Goal: Contribute content: Add original content to the website for others to see

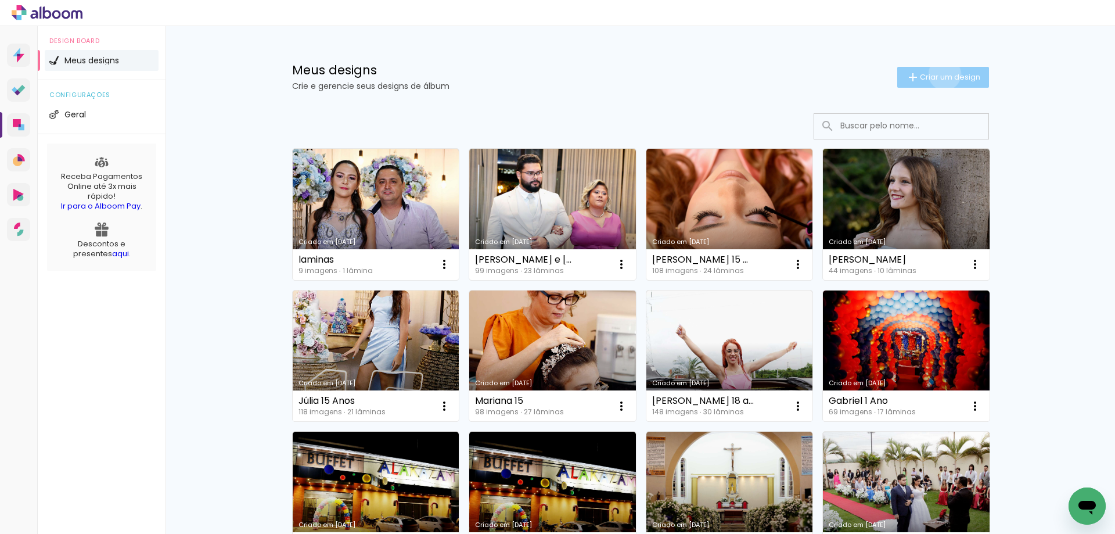
click at [938, 74] on span "Criar um design" at bounding box center [950, 77] width 60 height 8
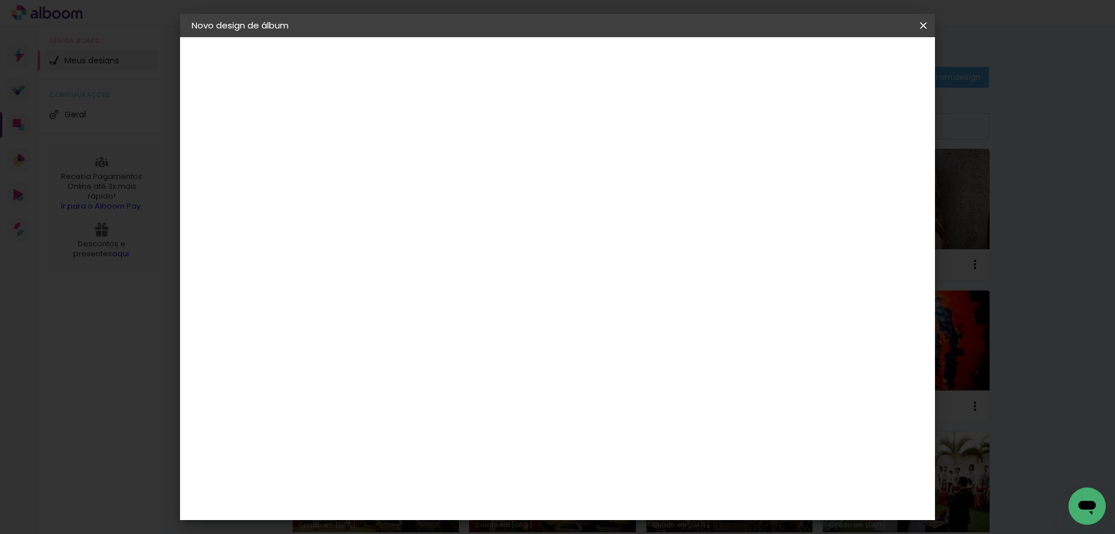
click at [382, 160] on input at bounding box center [382, 156] width 0 height 18
type input "[PERSON_NAME]"
type paper-input "[PERSON_NAME]"
click at [0, 0] on slot "Avançar" at bounding box center [0, 0] width 0 height 0
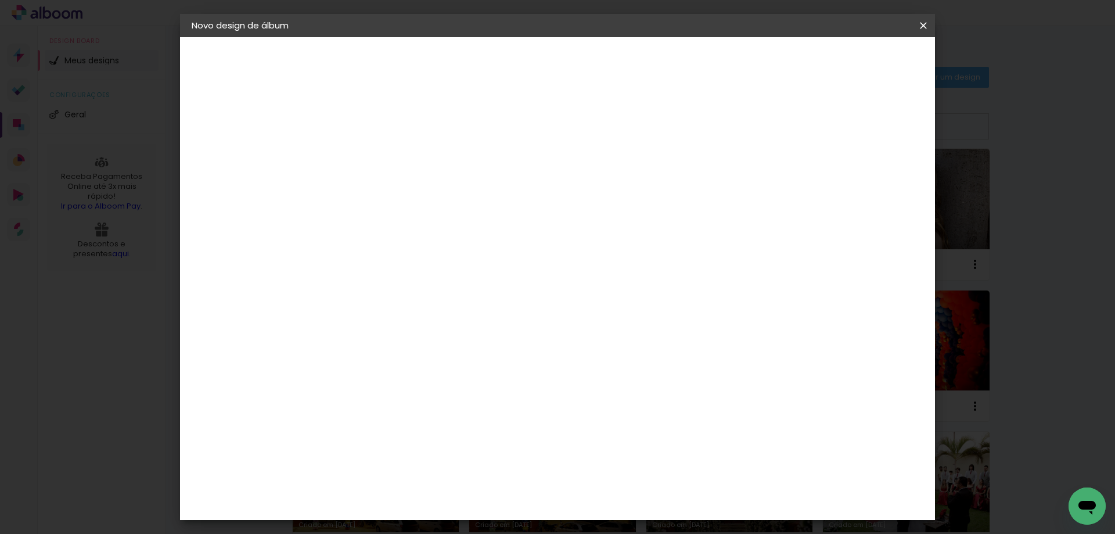
click at [429, 404] on div "Duboni Photobooks" at bounding box center [401, 413] width 55 height 19
click at [0, 0] on slot "Avançar" at bounding box center [0, 0] width 0 height 0
click at [441, 195] on iron-icon at bounding box center [434, 202] width 14 height 14
click at [0, 0] on slot "Tradicional" at bounding box center [0, 0] width 0 height 0
type input "Tradicional"
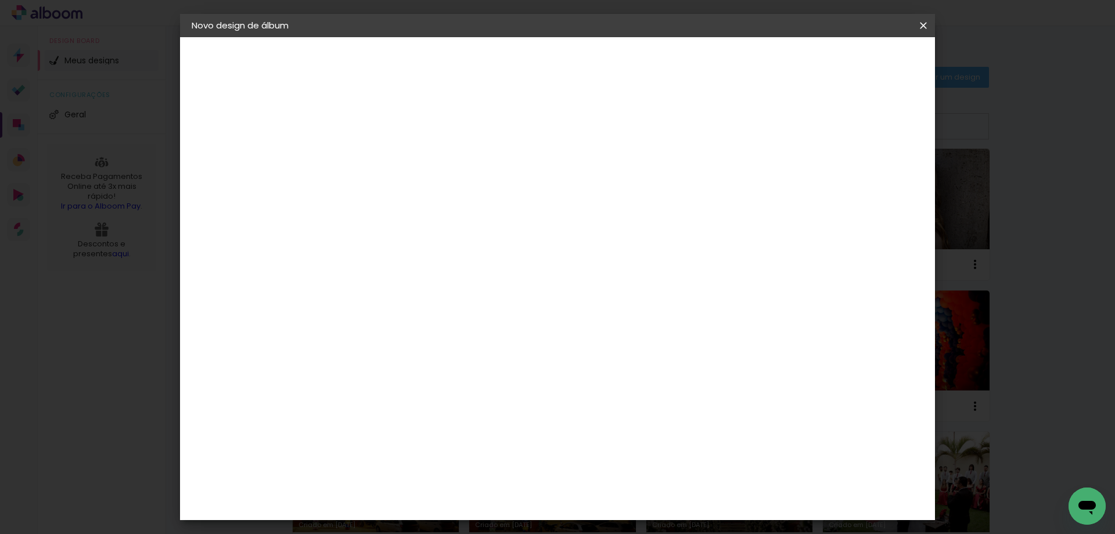
scroll to position [58, 0]
click at [460, 327] on span "25 × 60" at bounding box center [433, 339] width 54 height 24
click at [0, 0] on slot "Avançar" at bounding box center [0, 0] width 0 height 0
click at [851, 59] on span "Iniciar design" at bounding box center [824, 61] width 53 height 8
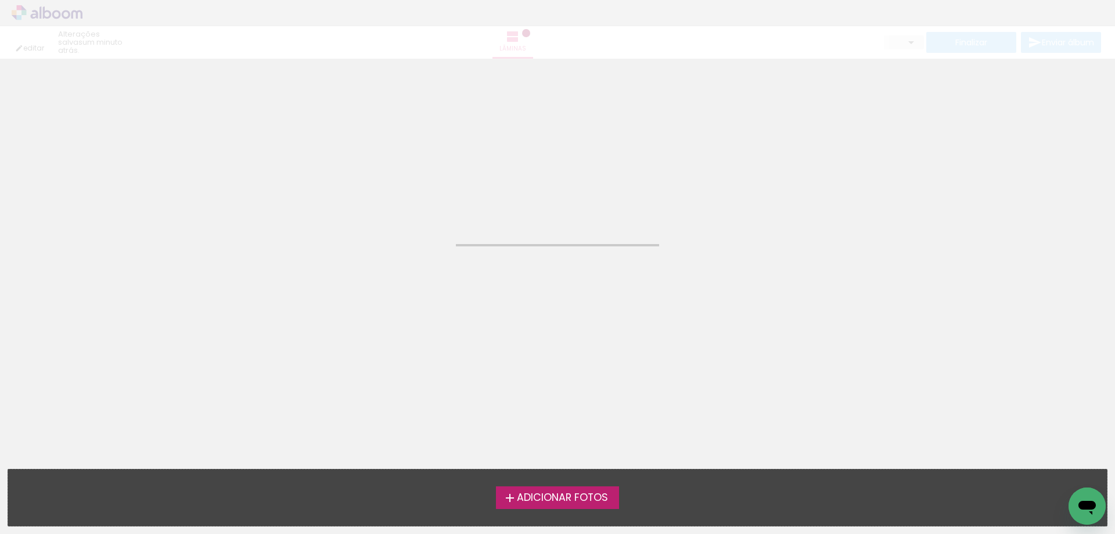
click at [566, 495] on span "Adicionar Fotos" at bounding box center [562, 497] width 91 height 10
click at [0, 0] on input "file" at bounding box center [0, 0] width 0 height 0
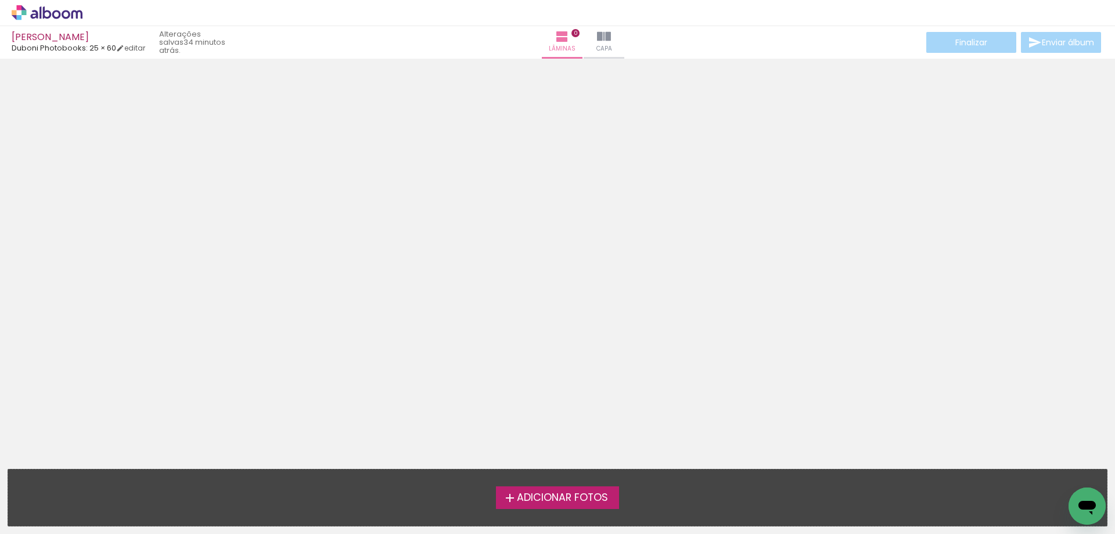
click at [553, 498] on span "Adicionar Fotos" at bounding box center [562, 497] width 91 height 10
click at [0, 0] on input "file" at bounding box center [0, 0] width 0 height 0
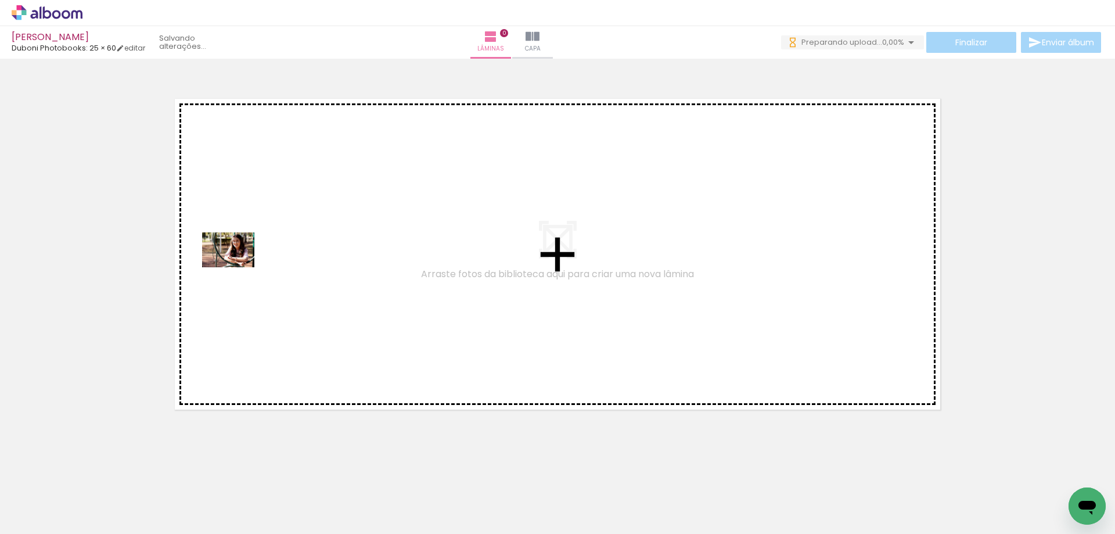
drag, startPoint x: 119, startPoint y: 487, endPoint x: 237, endPoint y: 267, distance: 249.7
click at [237, 267] on quentale-workspace at bounding box center [557, 267] width 1115 height 534
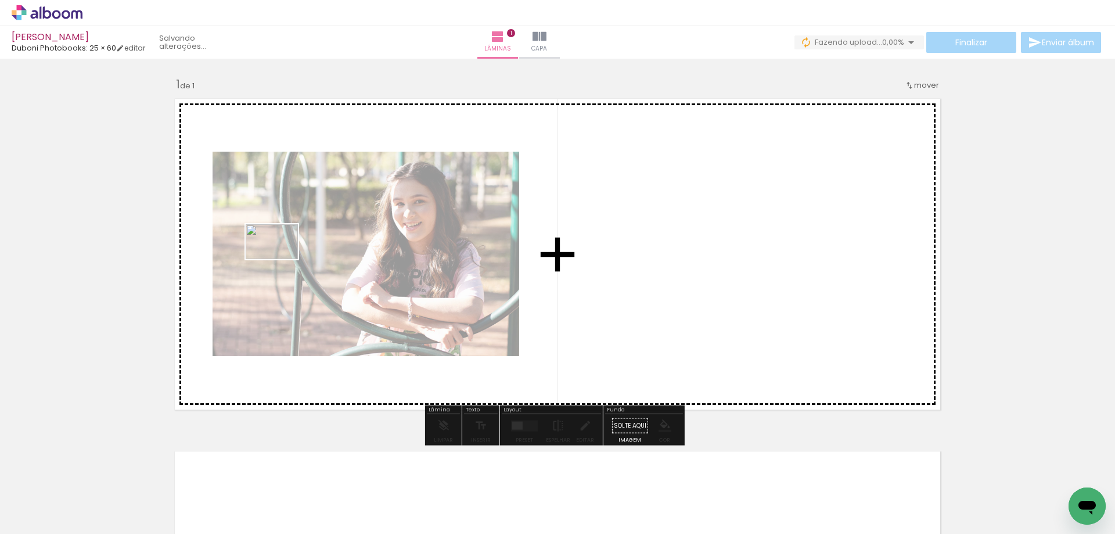
drag, startPoint x: 189, startPoint y: 503, endPoint x: 280, endPoint y: 259, distance: 260.6
click at [280, 259] on quentale-workspace at bounding box center [557, 267] width 1115 height 534
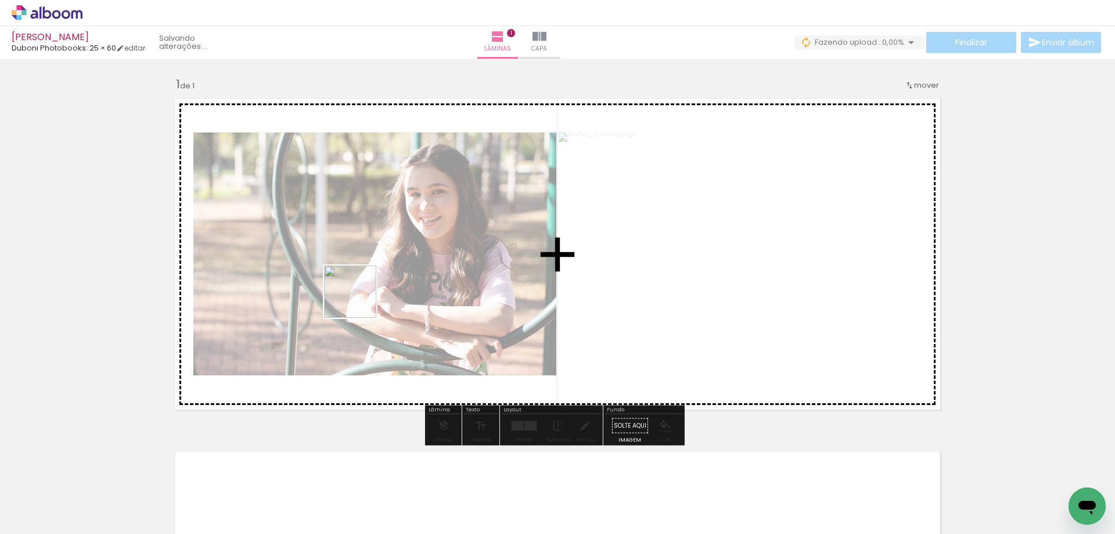
drag, startPoint x: 257, startPoint y: 491, endPoint x: 370, endPoint y: 486, distance: 112.8
click at [390, 258] on quentale-workspace at bounding box center [557, 267] width 1115 height 534
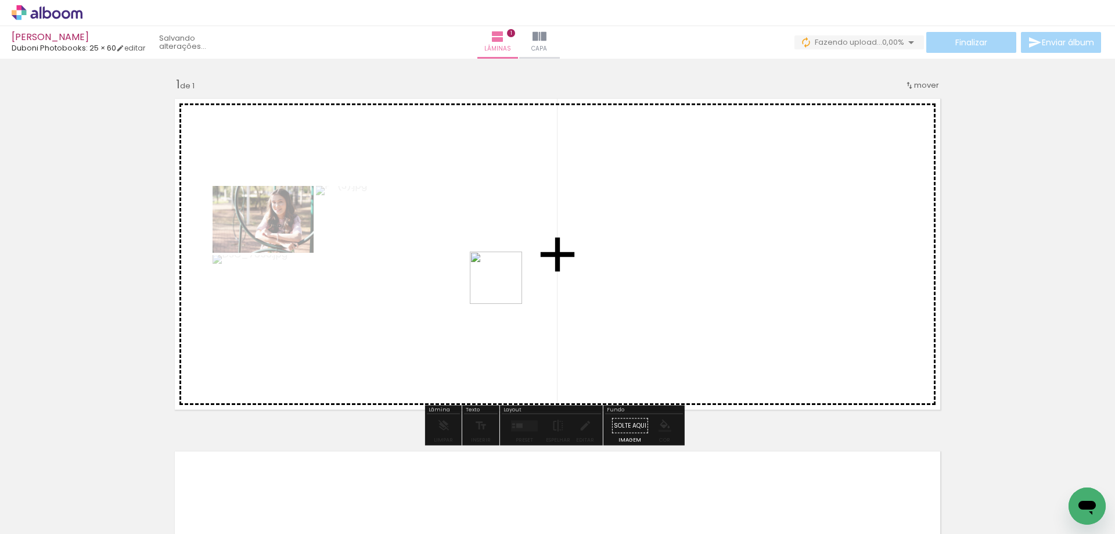
drag, startPoint x: 329, startPoint y: 492, endPoint x: 549, endPoint y: 244, distance: 331.6
click at [549, 244] on quentale-workspace at bounding box center [557, 267] width 1115 height 534
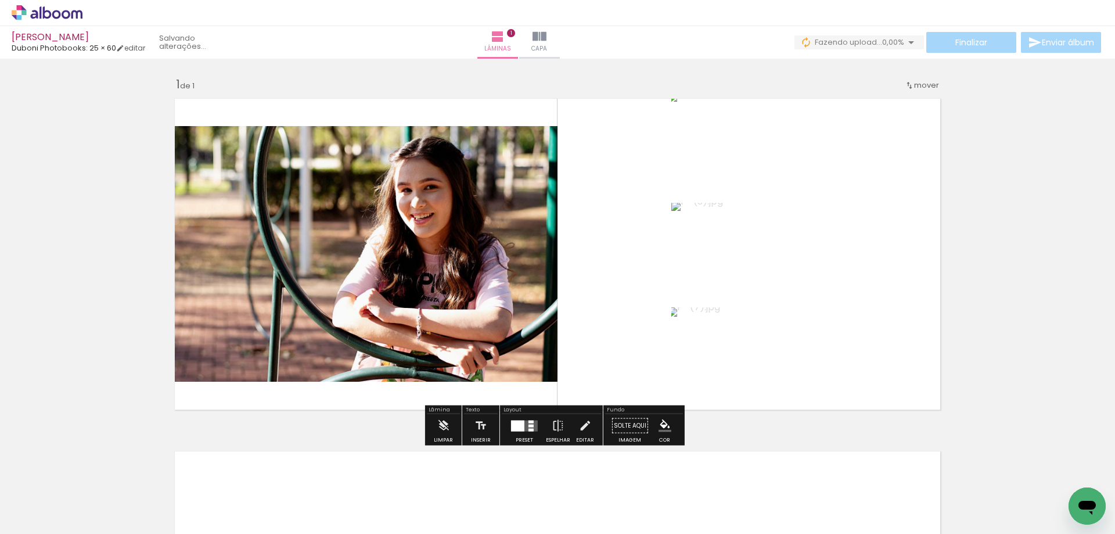
click at [524, 424] on quentale-layouter at bounding box center [524, 425] width 27 height 11
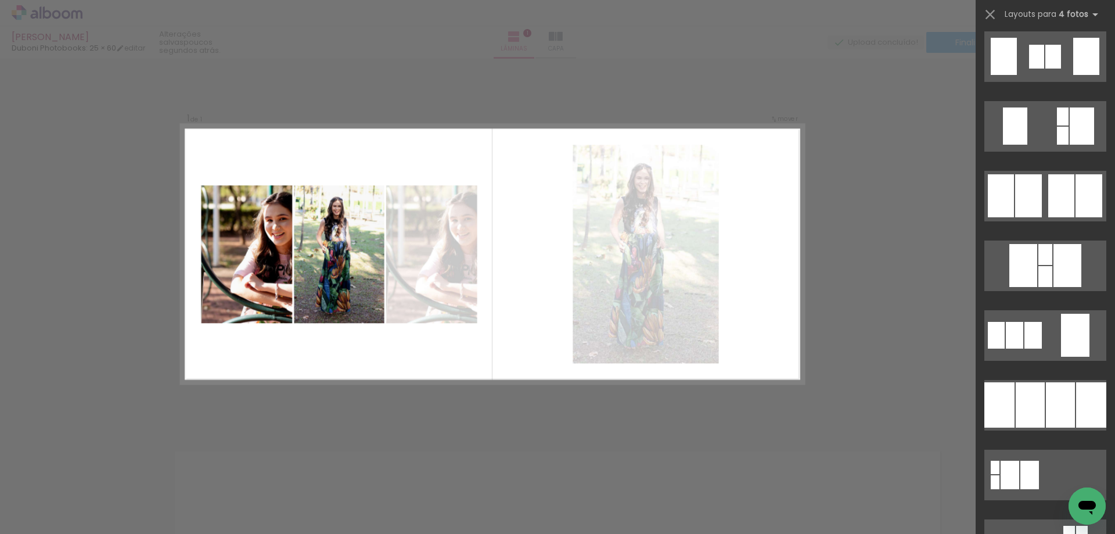
scroll to position [21480, 0]
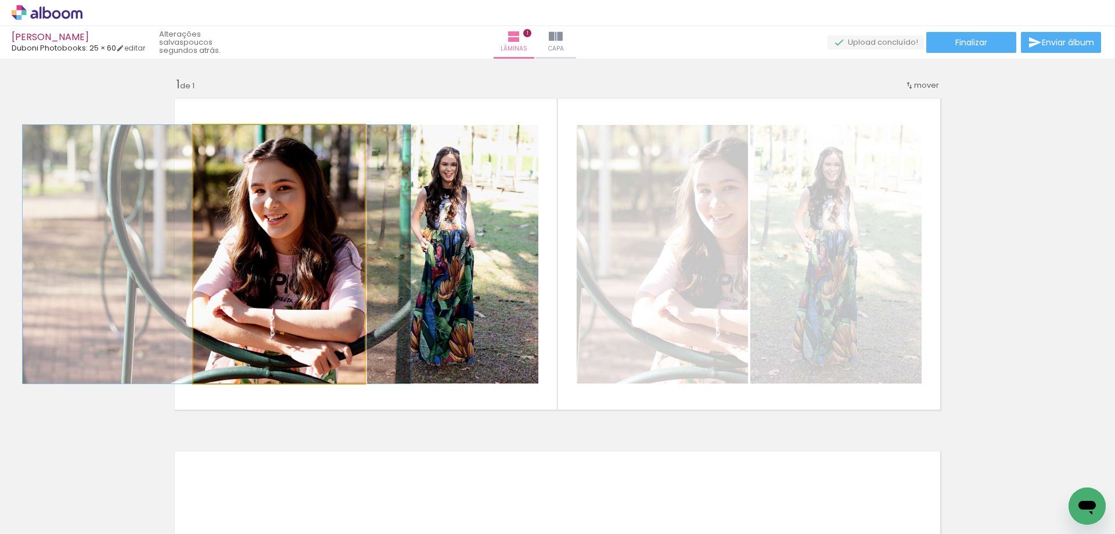
drag, startPoint x: 305, startPoint y: 271, endPoint x: 243, endPoint y: 260, distance: 63.1
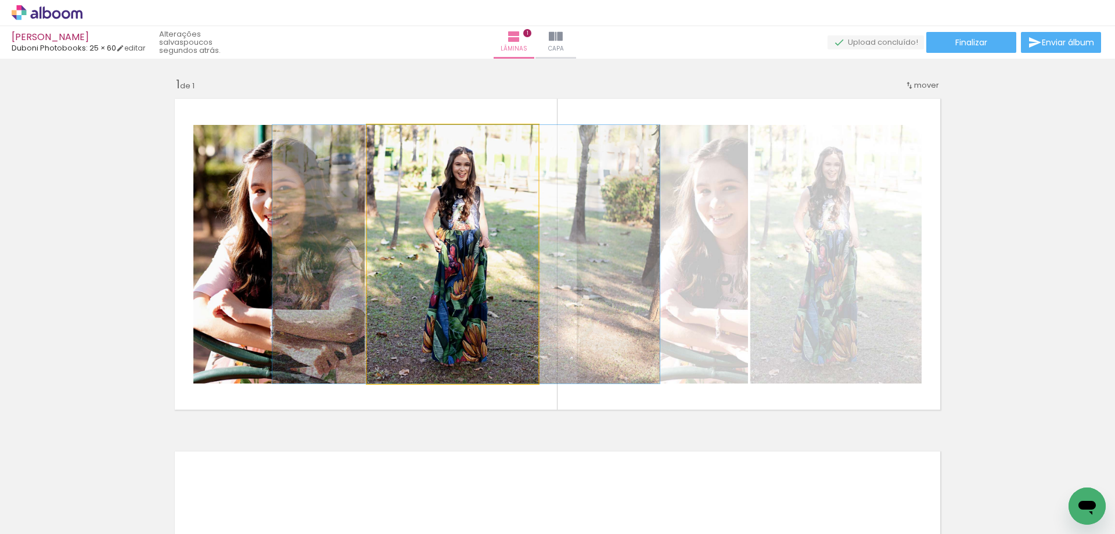
drag, startPoint x: 482, startPoint y: 306, endPoint x: 495, endPoint y: 307, distance: 13.4
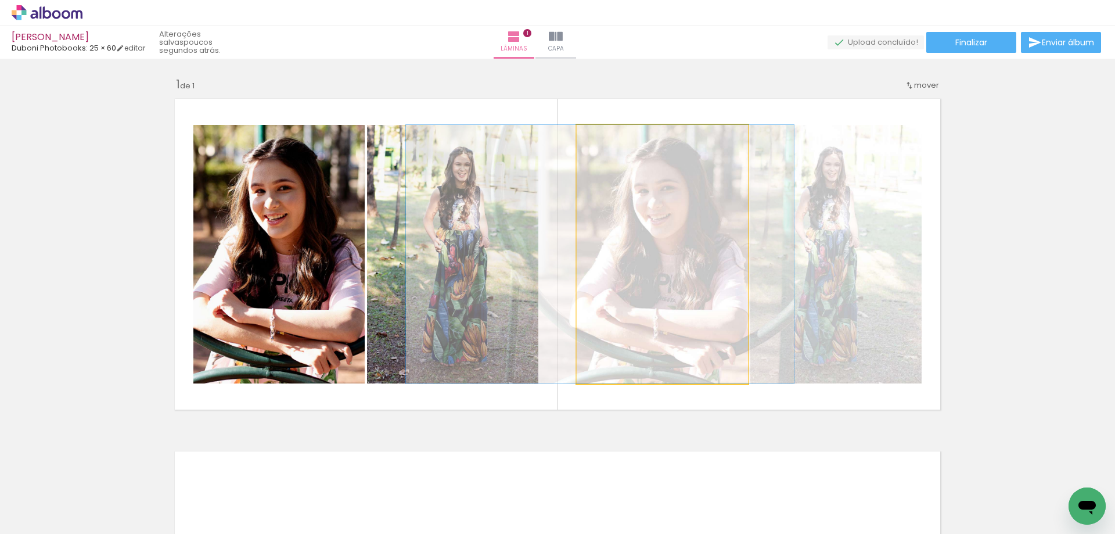
drag, startPoint x: 692, startPoint y: 283, endPoint x: 630, endPoint y: 285, distance: 62.1
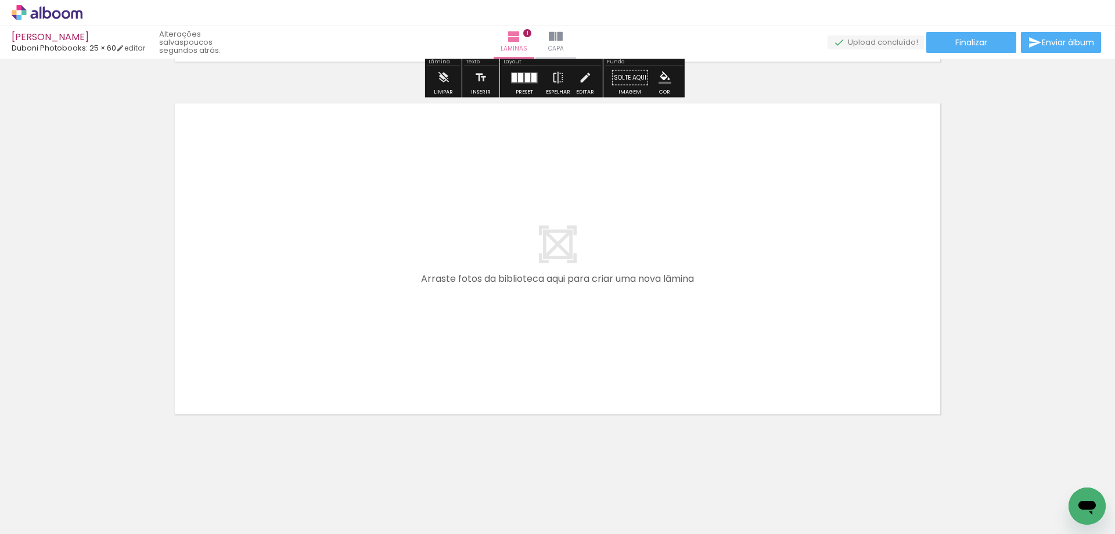
scroll to position [357, 0]
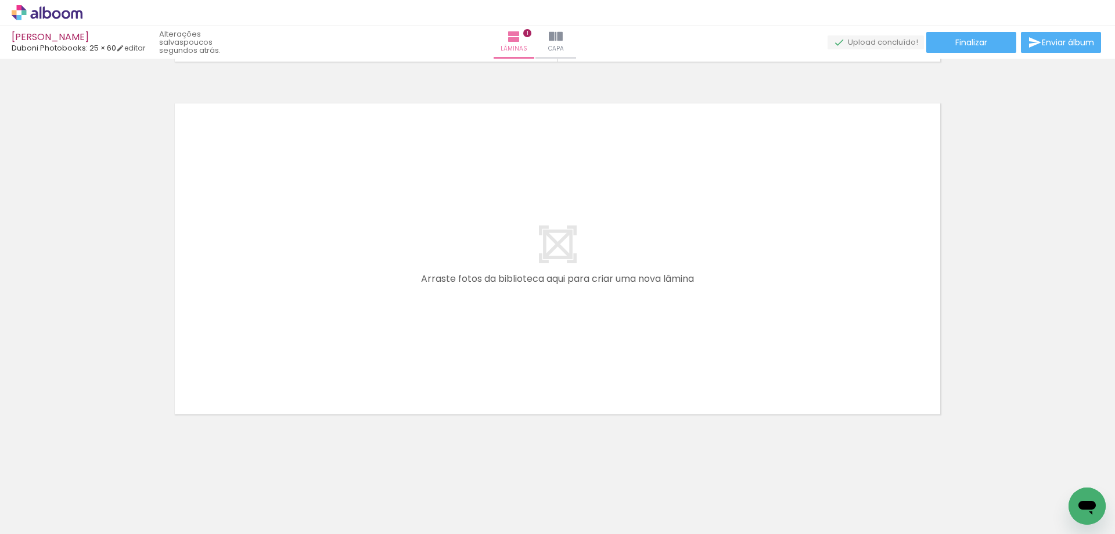
click at [37, 512] on span "Adicionar Fotos" at bounding box center [41, 518] width 35 height 13
click at [0, 0] on input "file" at bounding box center [0, 0] width 0 height 0
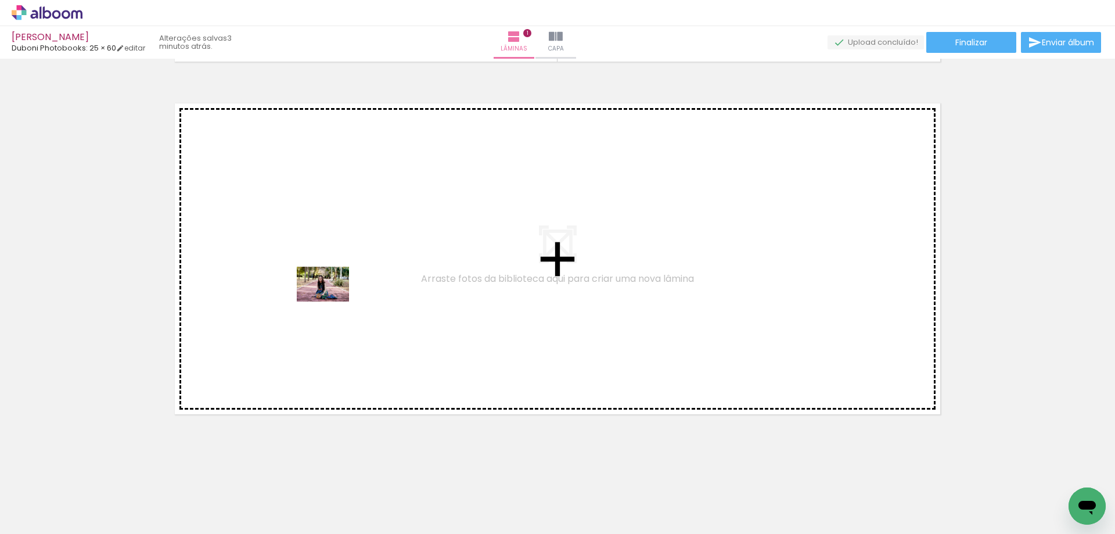
drag, startPoint x: 374, startPoint y: 497, endPoint x: 438, endPoint y: 471, distance: 69.3
click at [331, 298] on quentale-workspace at bounding box center [557, 267] width 1115 height 534
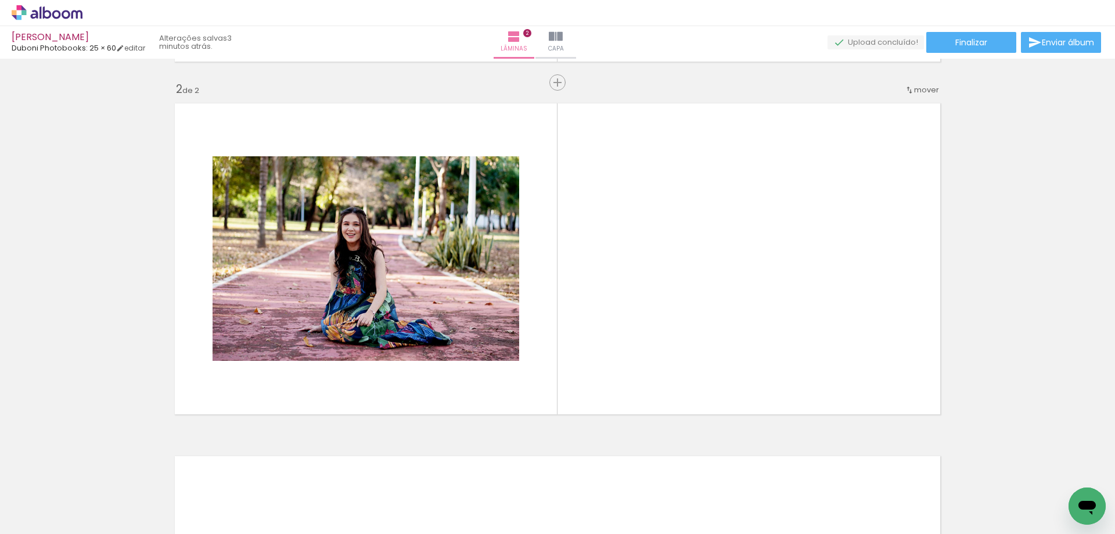
scroll to position [347, 0]
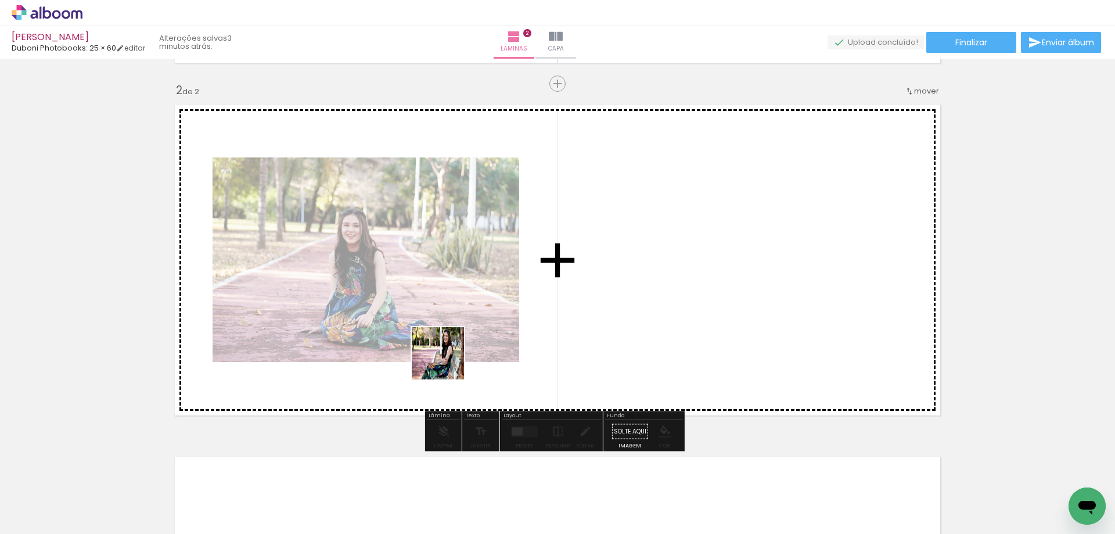
drag, startPoint x: 446, startPoint y: 493, endPoint x: 450, endPoint y: 318, distance: 175.4
click at [450, 318] on quentale-workspace at bounding box center [557, 267] width 1115 height 534
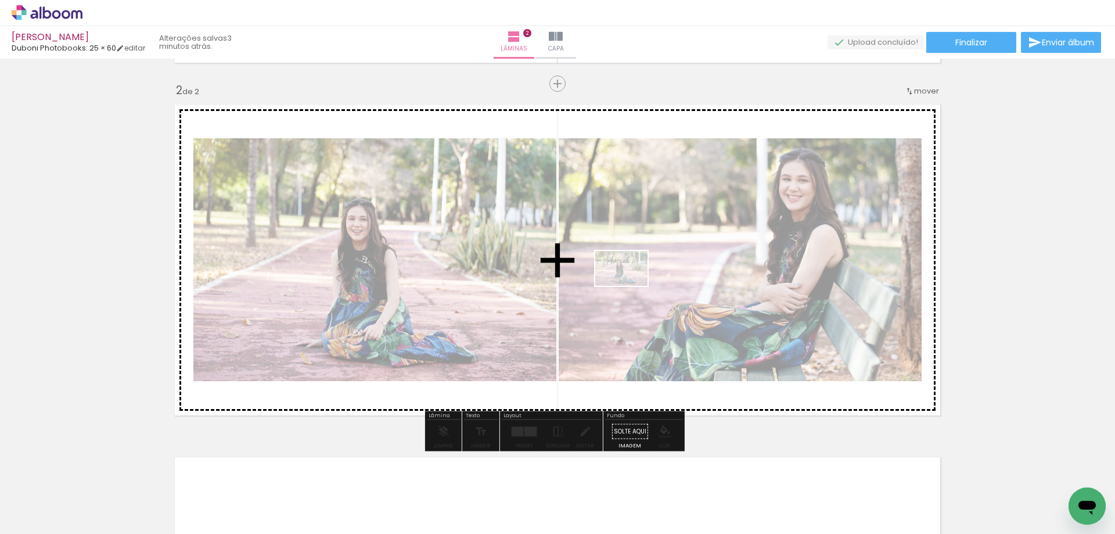
drag, startPoint x: 530, startPoint y: 502, endPoint x: 630, endPoint y: 286, distance: 238.5
click at [630, 286] on quentale-workspace at bounding box center [557, 267] width 1115 height 534
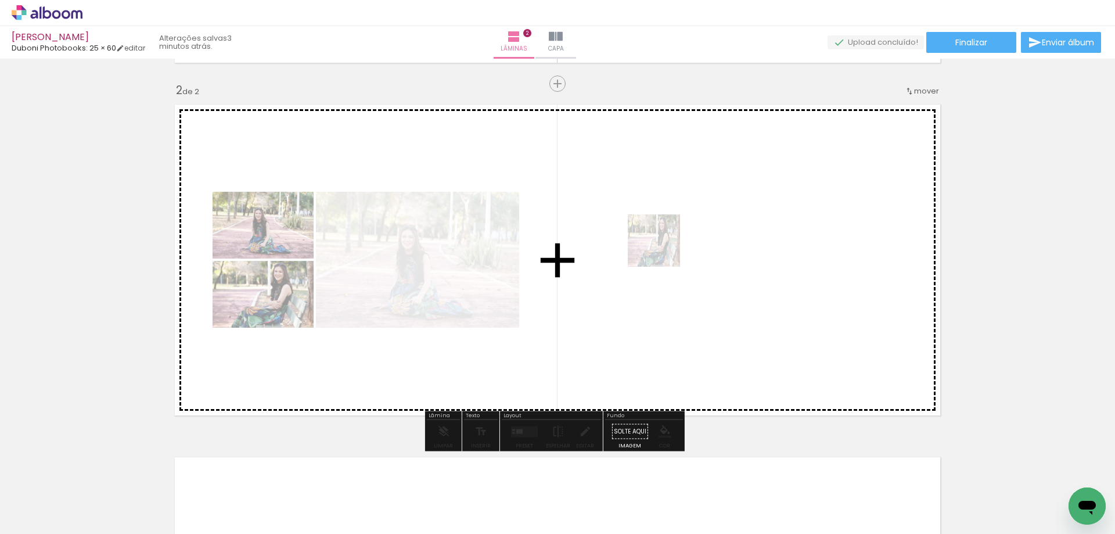
drag, startPoint x: 574, startPoint y: 501, endPoint x: 663, endPoint y: 249, distance: 266.5
click at [663, 249] on quentale-workspace at bounding box center [557, 267] width 1115 height 534
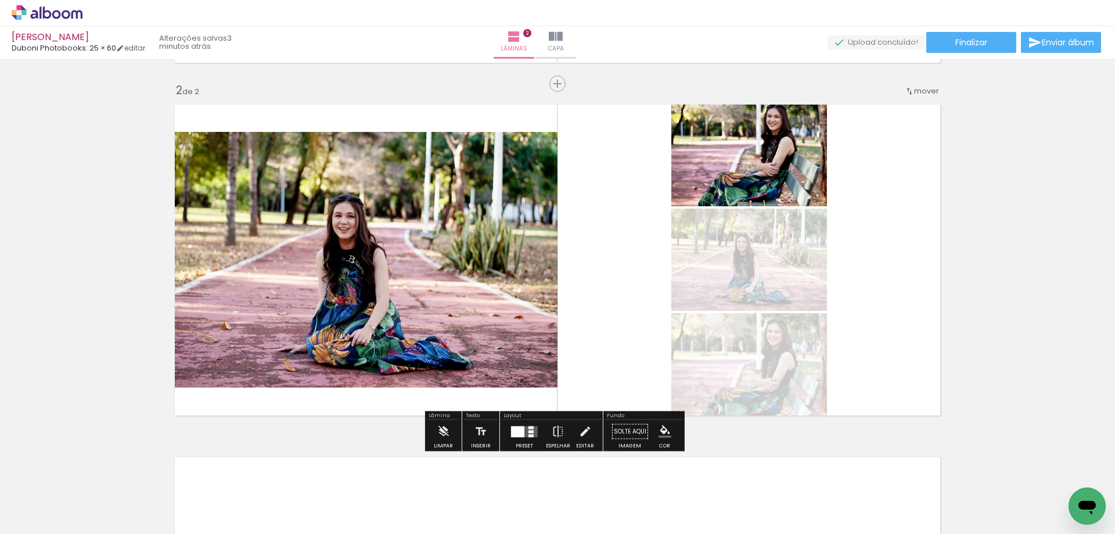
click at [528, 430] on div at bounding box center [530, 431] width 5 height 3
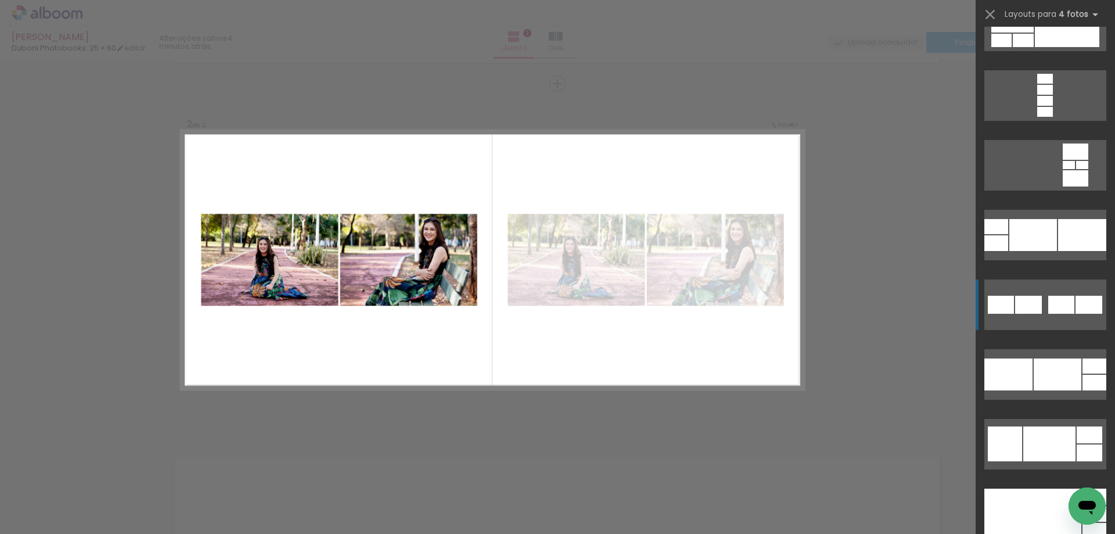
scroll to position [5110, 0]
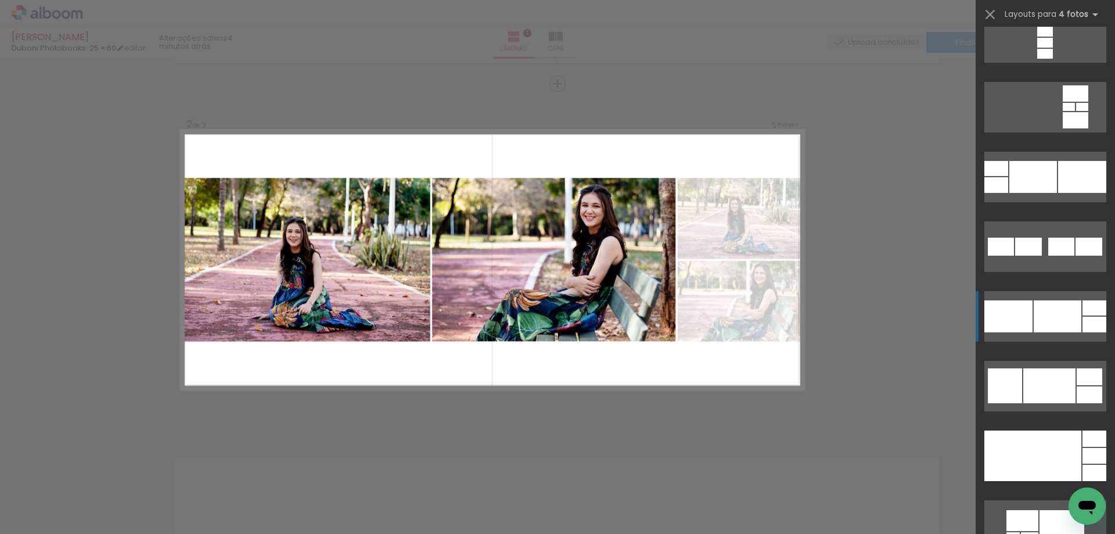
click at [1037, 37] on div at bounding box center [1045, 32] width 16 height 10
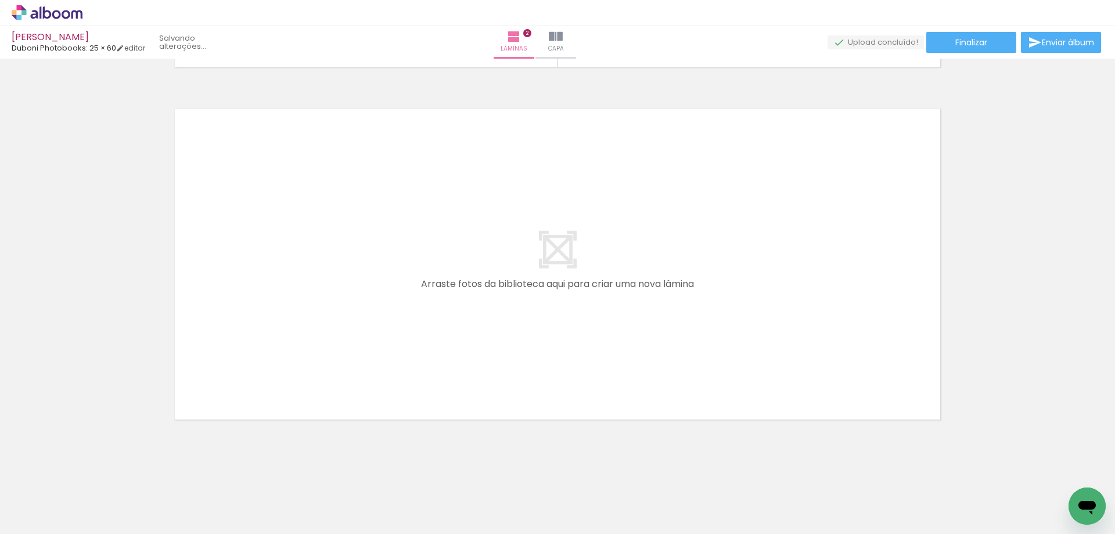
scroll to position [709, 0]
click at [38, 517] on span "Adicionar Fotos" at bounding box center [41, 518] width 35 height 13
click at [0, 0] on input "file" at bounding box center [0, 0] width 0 height 0
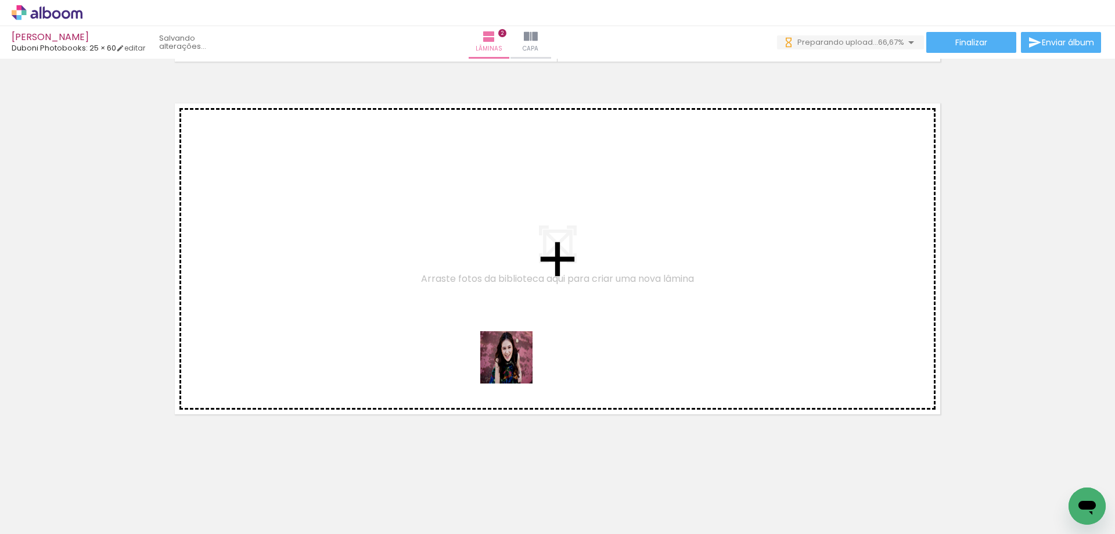
drag, startPoint x: 570, startPoint y: 407, endPoint x: 430, endPoint y: 307, distance: 171.9
click at [430, 307] on quentale-workspace at bounding box center [557, 267] width 1115 height 534
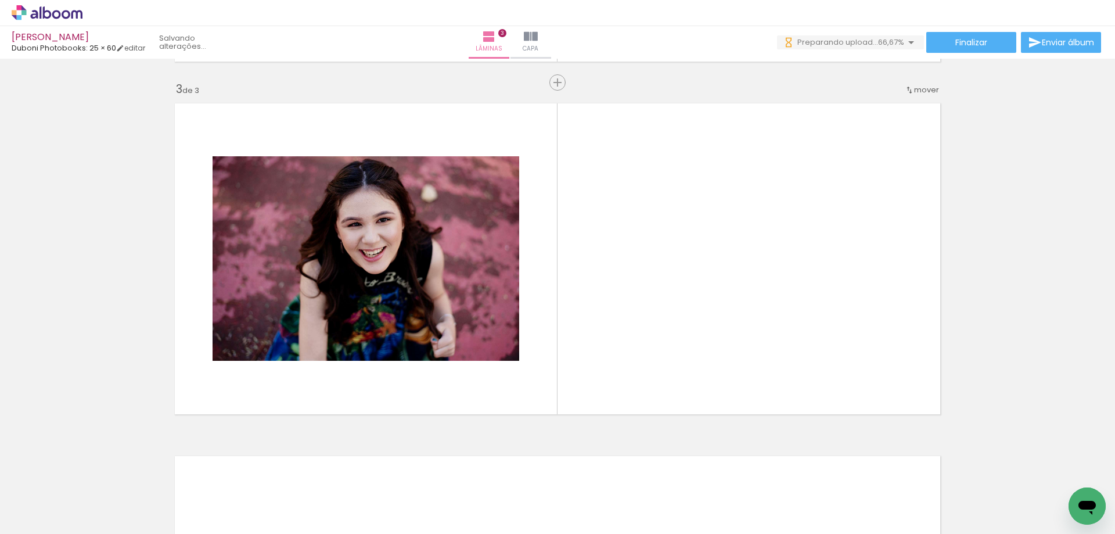
scroll to position [699, 0]
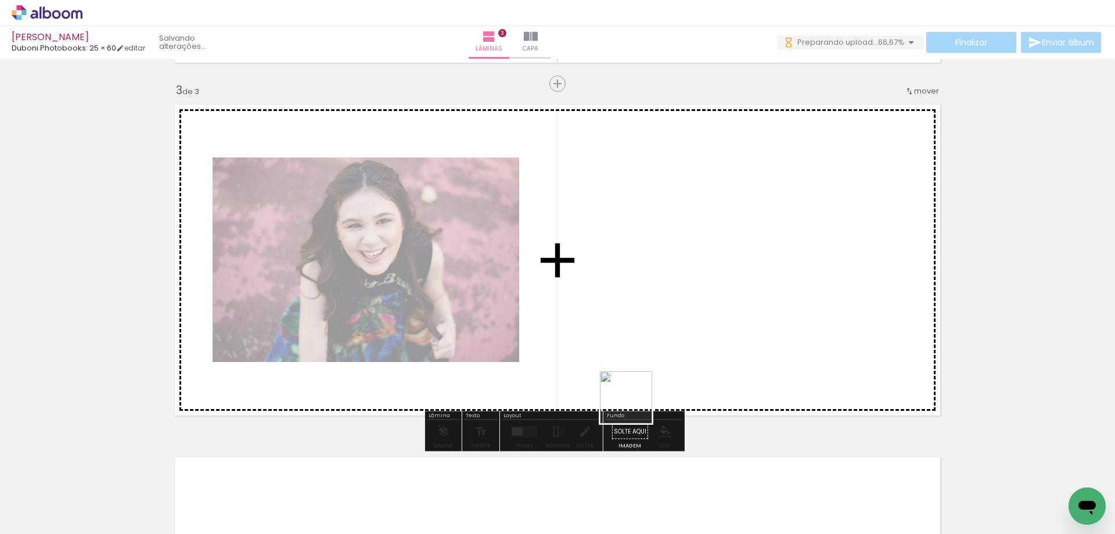
drag, startPoint x: 699, startPoint y: 493, endPoint x: 545, endPoint y: 330, distance: 224.3
click at [545, 330] on quentale-workspace at bounding box center [557, 267] width 1115 height 534
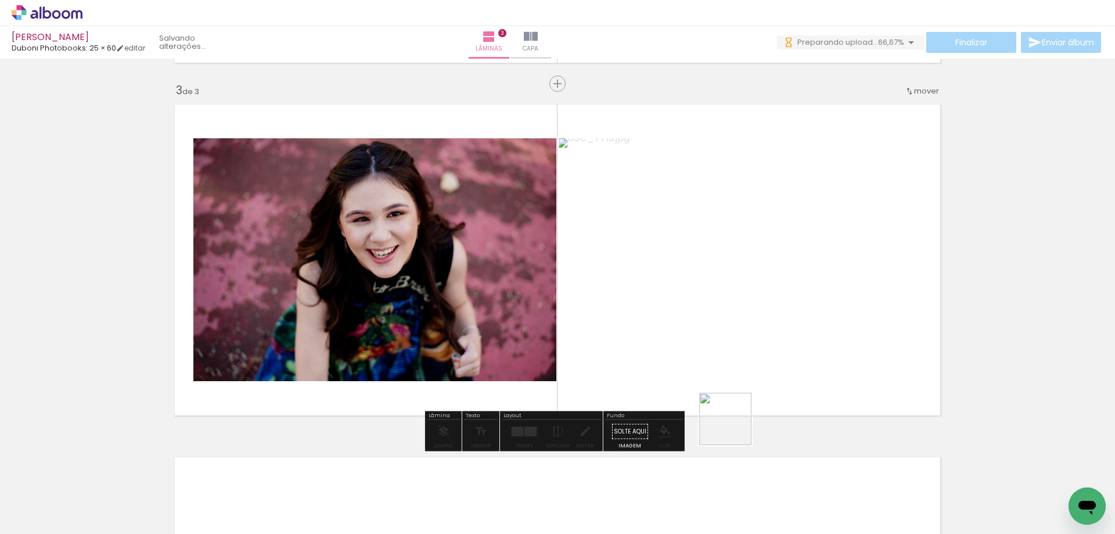
drag, startPoint x: 763, startPoint y: 493, endPoint x: 771, endPoint y: 455, distance: 38.6
click at [674, 329] on quentale-workspace at bounding box center [557, 267] width 1115 height 534
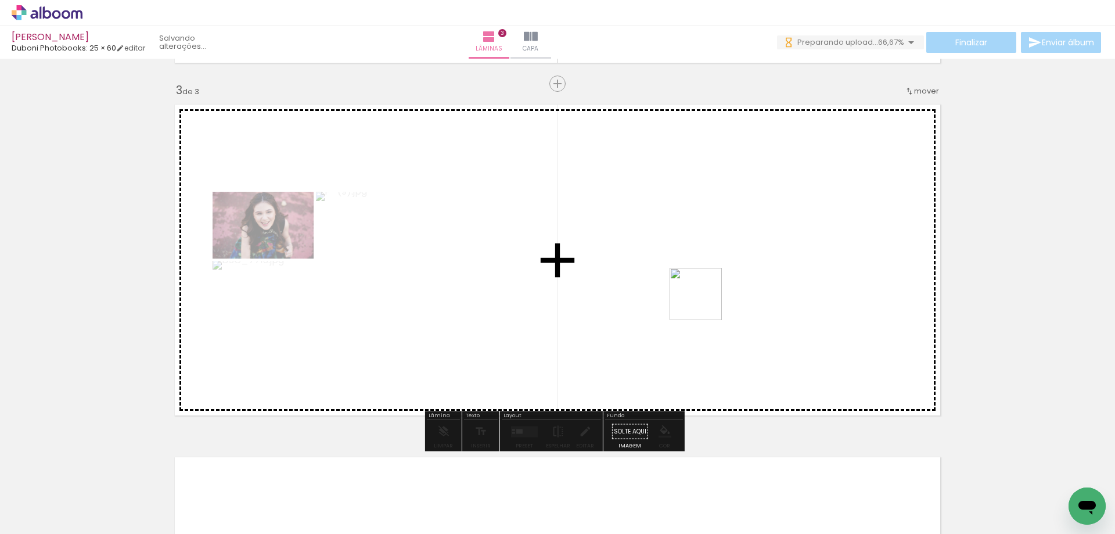
drag, startPoint x: 804, startPoint y: 446, endPoint x: 695, endPoint y: 292, distance: 188.7
click at [695, 292] on quentale-workspace at bounding box center [557, 267] width 1115 height 534
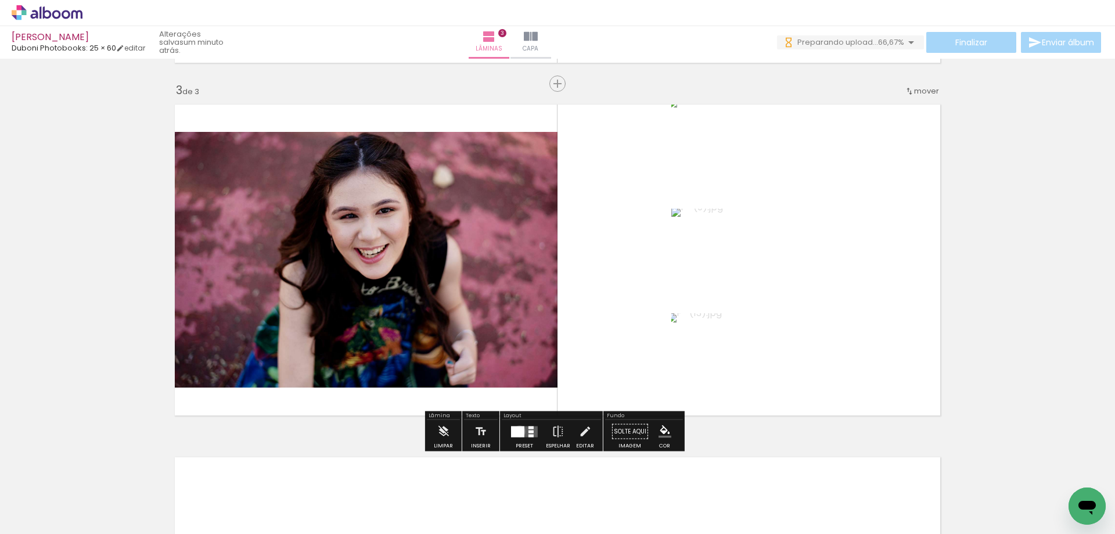
click at [517, 431] on div at bounding box center [517, 431] width 13 height 11
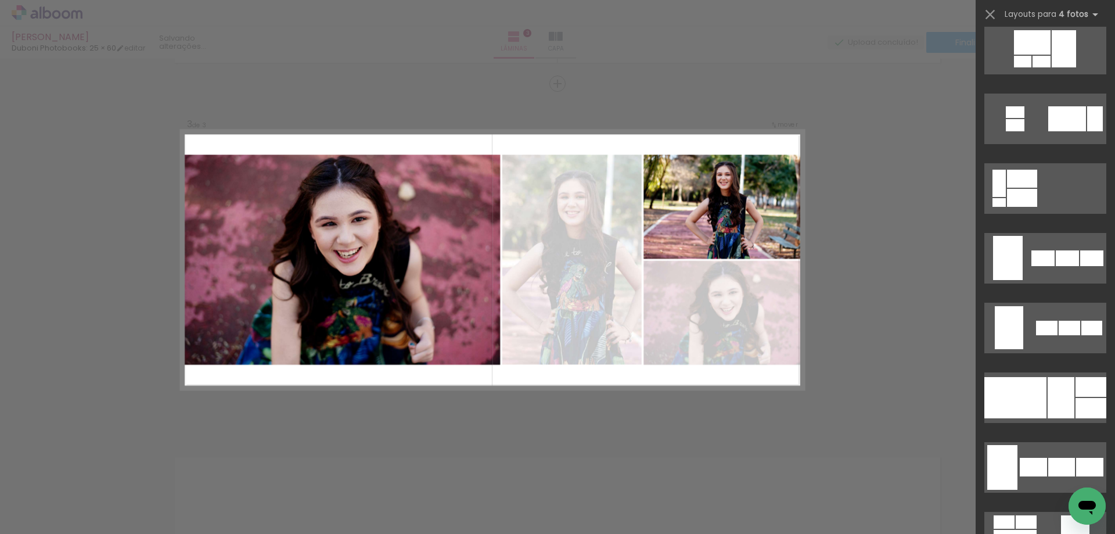
scroll to position [6620, 0]
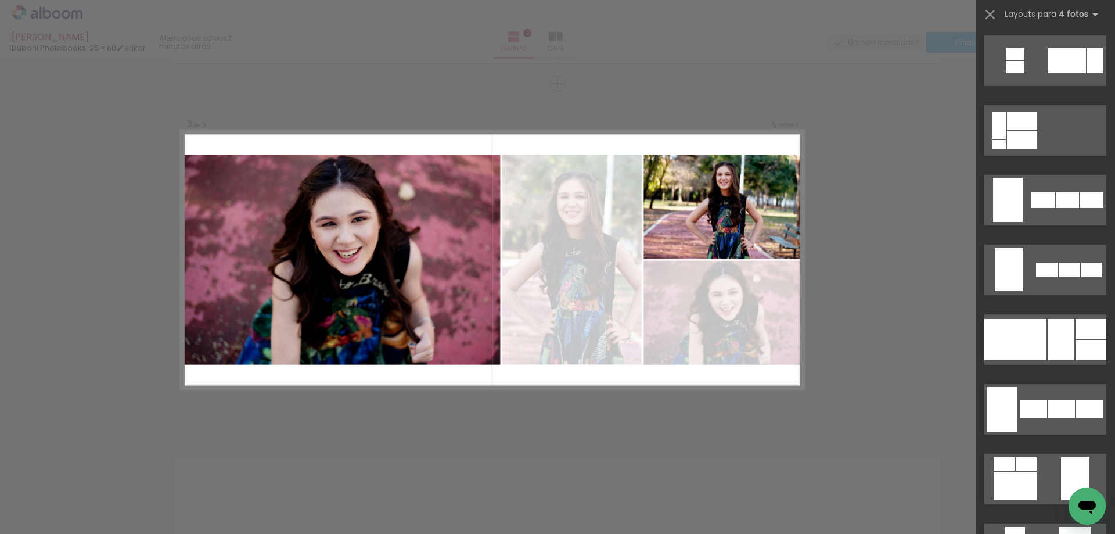
click at [1038, 328] on div at bounding box center [1015, 339] width 62 height 41
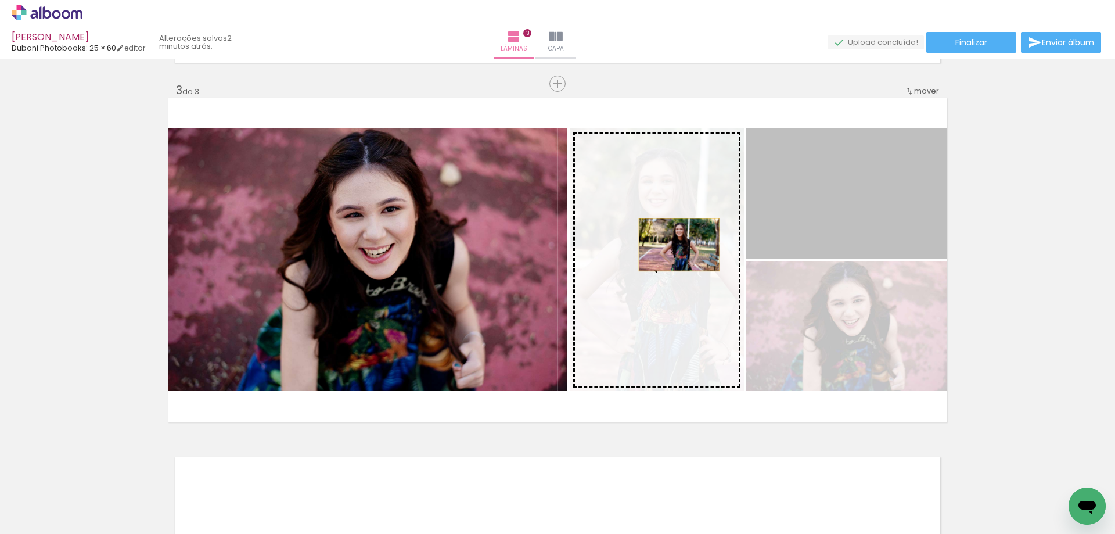
drag, startPoint x: 879, startPoint y: 223, endPoint x: 675, endPoint y: 244, distance: 205.5
click at [0, 0] on slot at bounding box center [0, 0] width 0 height 0
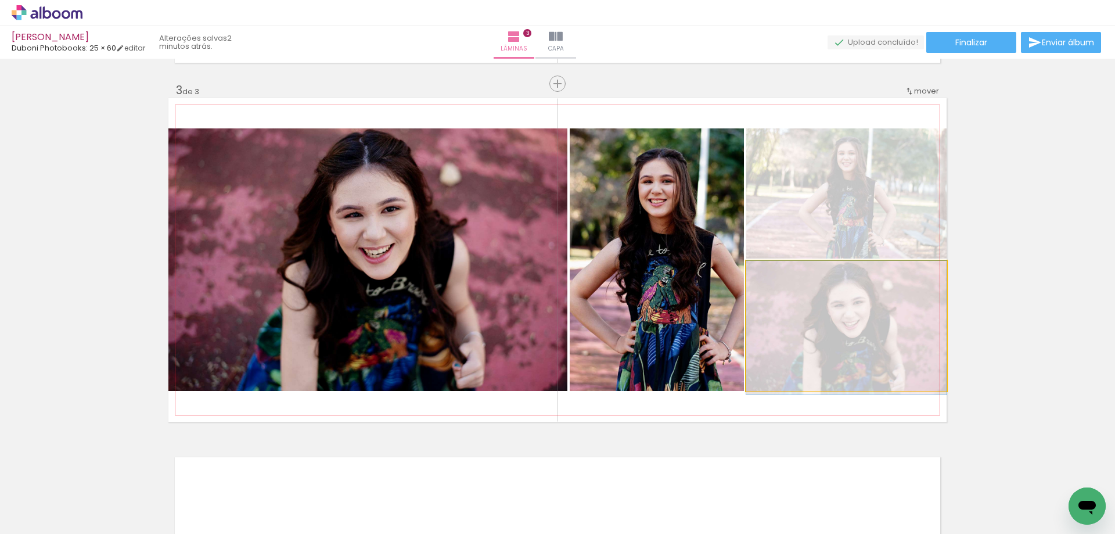
drag, startPoint x: 892, startPoint y: 318, endPoint x: 890, endPoint y: 337, distance: 18.7
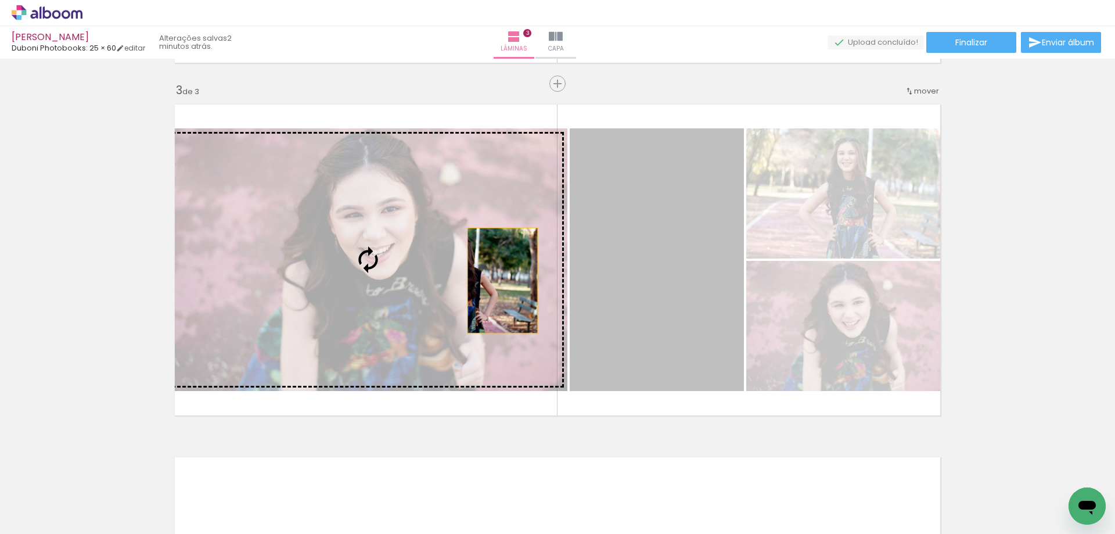
drag, startPoint x: 682, startPoint y: 300, endPoint x: 402, endPoint y: 280, distance: 280.6
click at [0, 0] on slot at bounding box center [0, 0] width 0 height 0
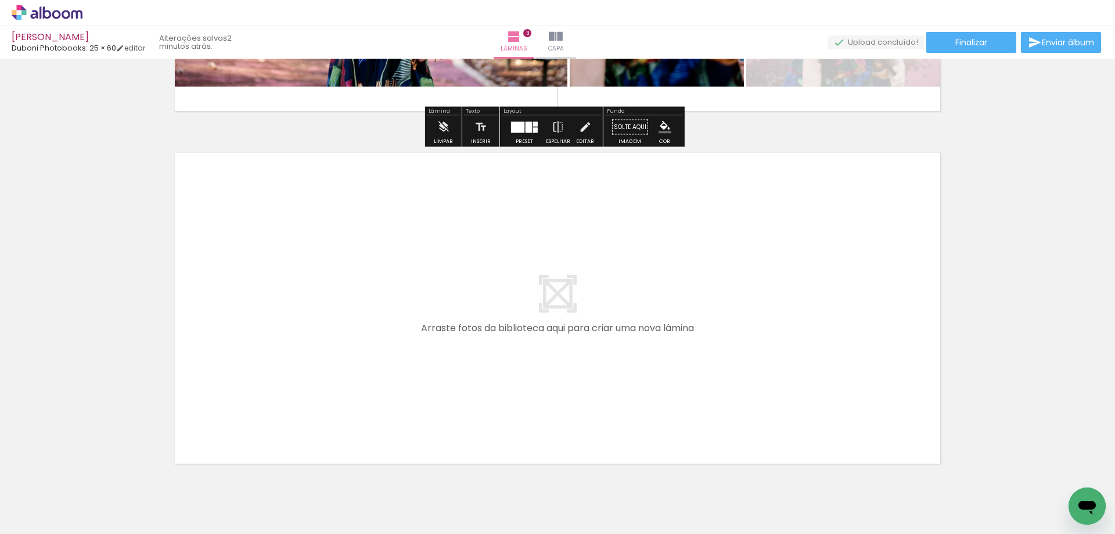
scroll to position [1062, 0]
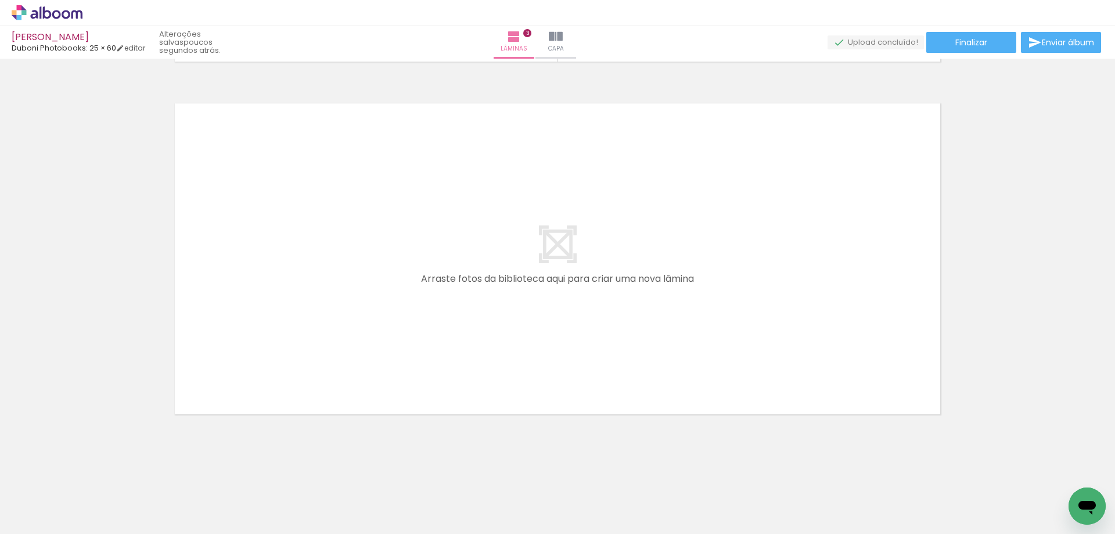
click at [39, 520] on span "Adicionar Fotos" at bounding box center [41, 518] width 35 height 13
click at [0, 0] on input "file" at bounding box center [0, 0] width 0 height 0
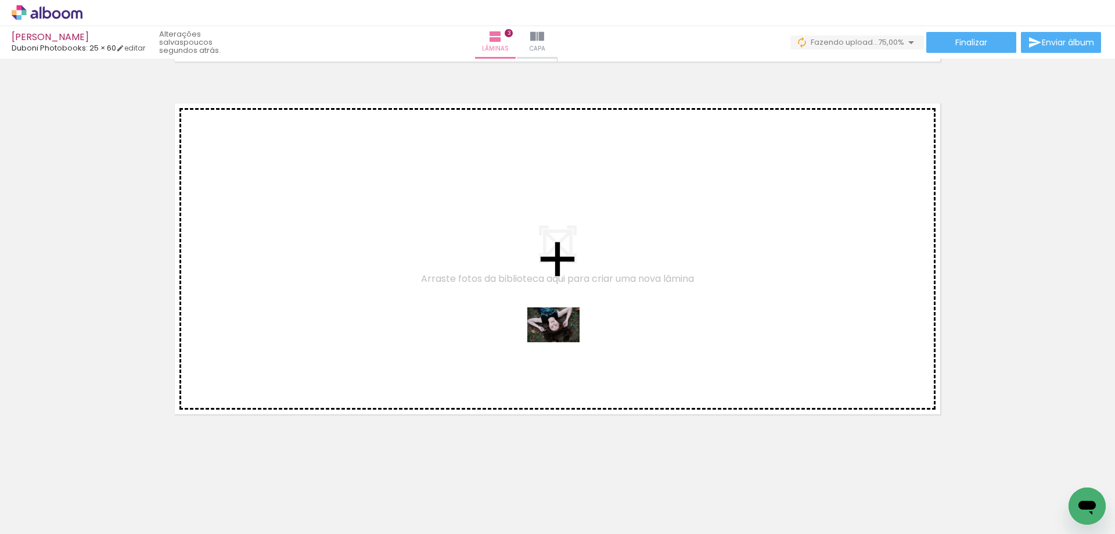
drag, startPoint x: 900, startPoint y: 503, endPoint x: 840, endPoint y: 459, distance: 74.0
click at [548, 340] on quentale-workspace at bounding box center [557, 267] width 1115 height 534
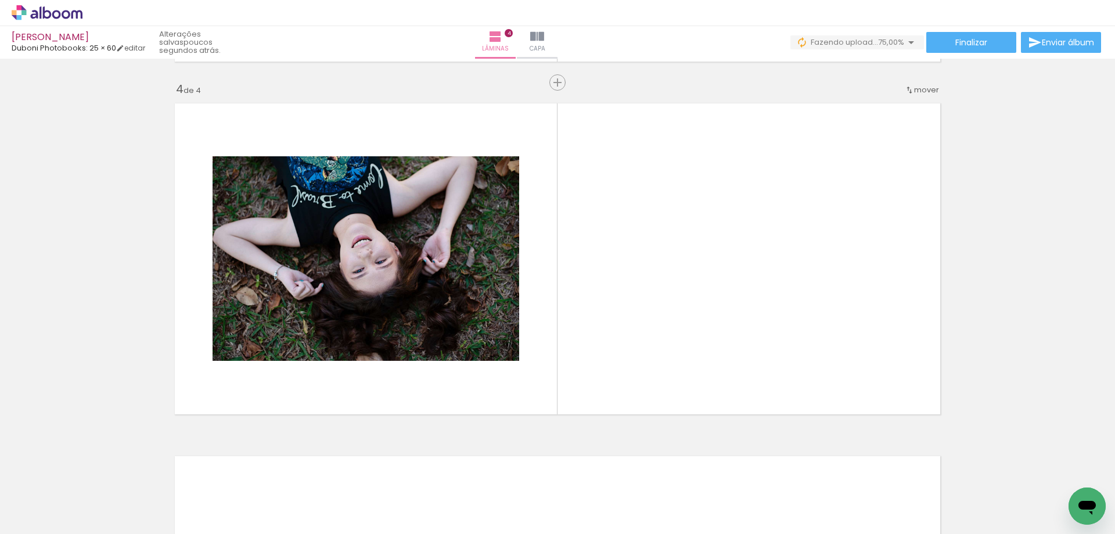
scroll to position [1052, 0]
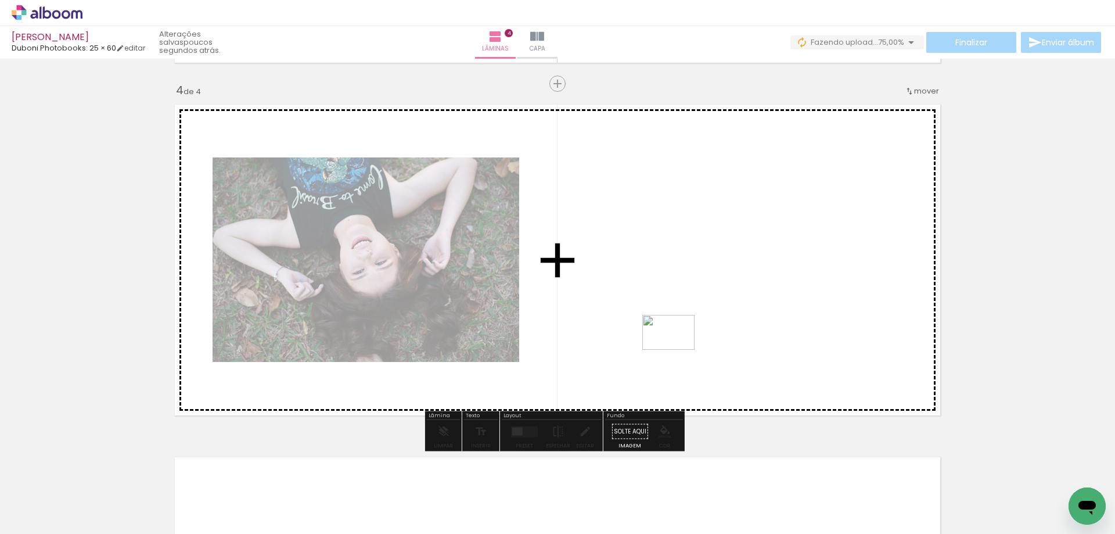
drag, startPoint x: 872, startPoint y: 433, endPoint x: 677, endPoint y: 350, distance: 212.1
click at [677, 350] on quentale-workspace at bounding box center [557, 267] width 1115 height 534
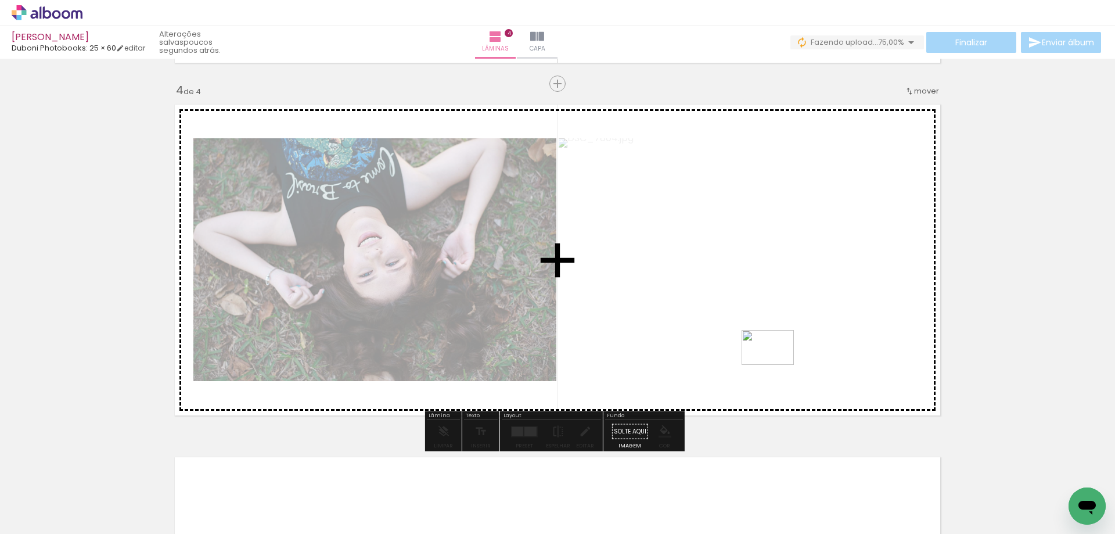
drag, startPoint x: 1032, startPoint y: 492, endPoint x: 861, endPoint y: 404, distance: 192.5
click at [675, 340] on quentale-workspace at bounding box center [557, 267] width 1115 height 534
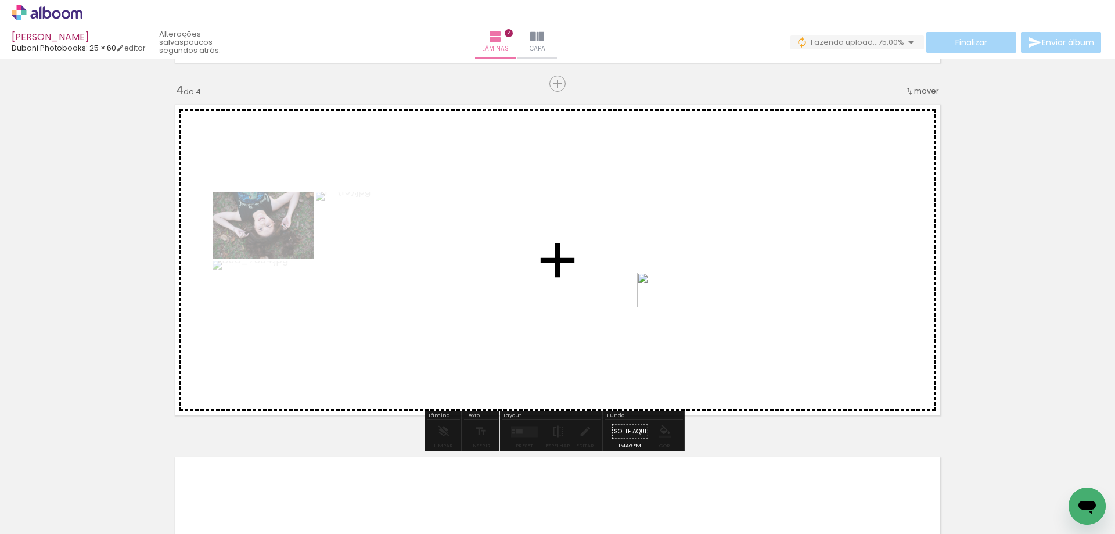
drag, startPoint x: 936, startPoint y: 413, endPoint x: 672, endPoint y: 307, distance: 284.6
click at [672, 307] on quentale-workspace at bounding box center [557, 267] width 1115 height 534
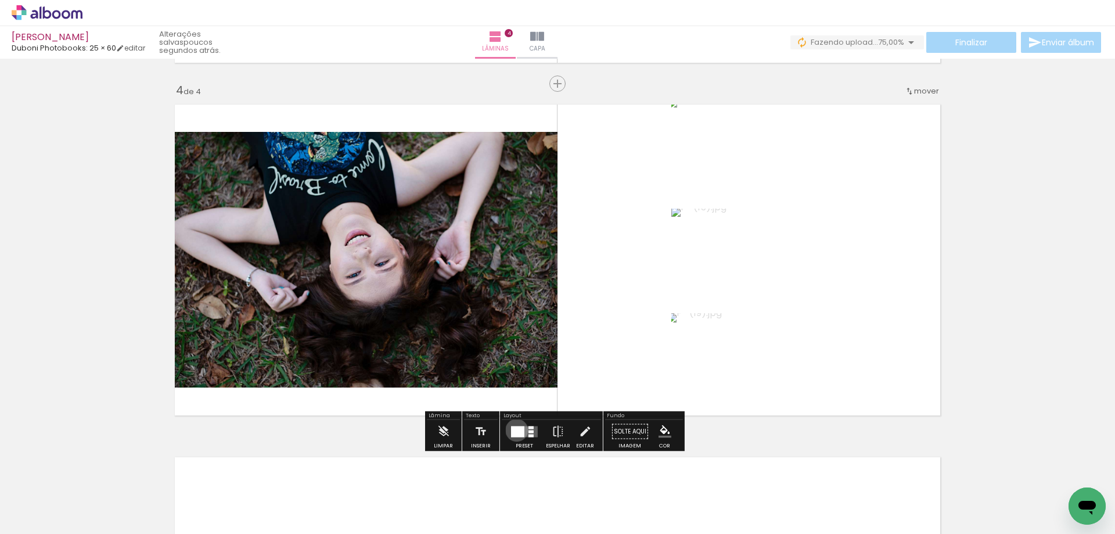
drag, startPoint x: 514, startPoint y: 430, endPoint x: 552, endPoint y: 422, distance: 38.5
click at [513, 429] on div at bounding box center [517, 431] width 13 height 11
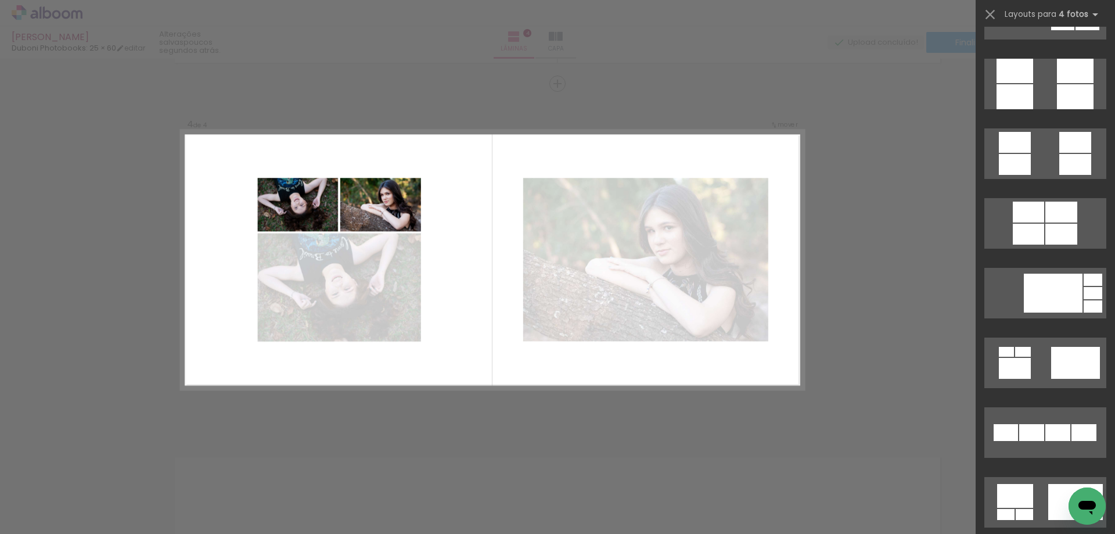
scroll to position [3310, 0]
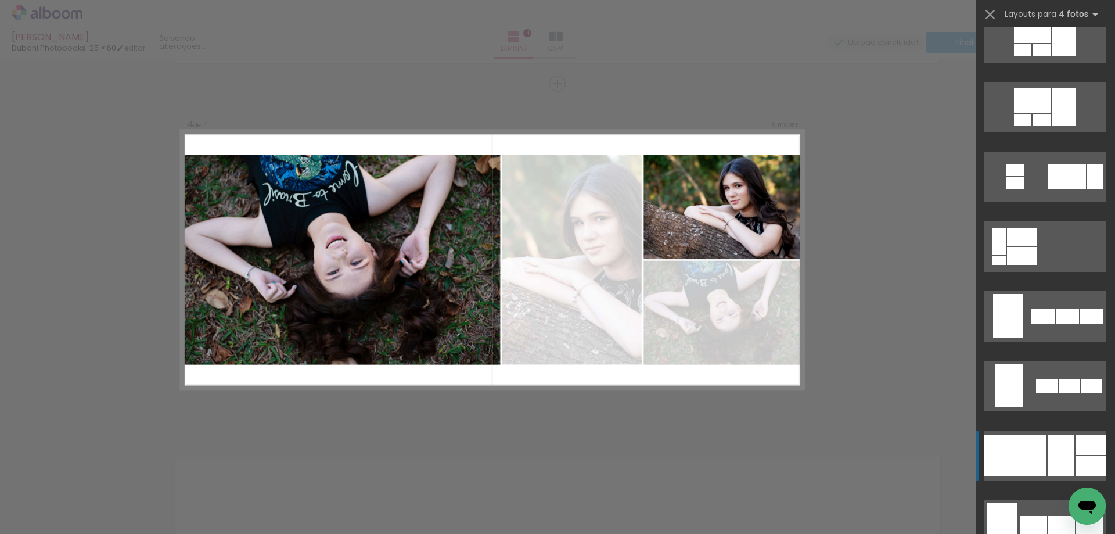
scroll to position [6620, 0]
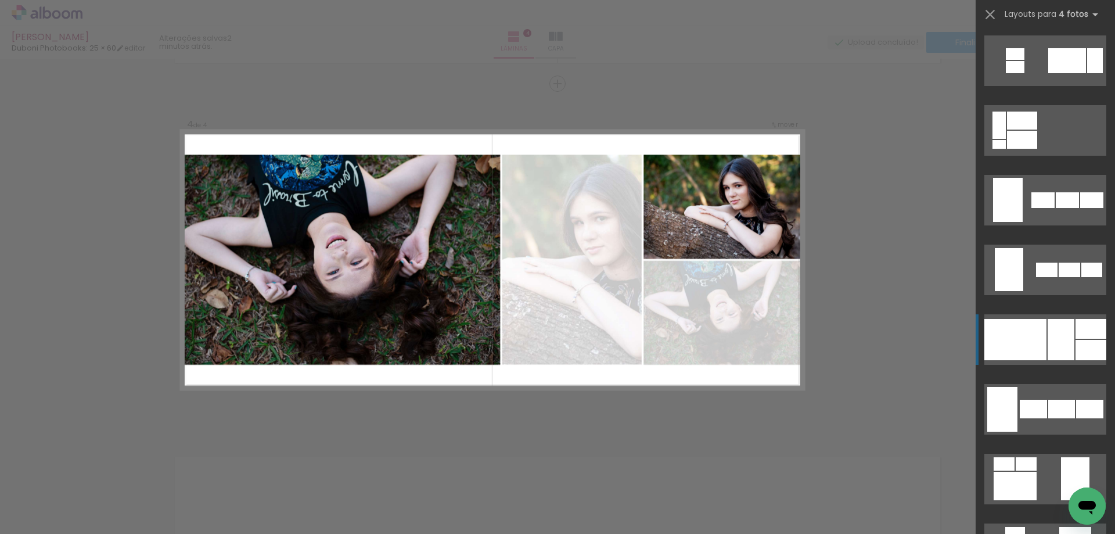
click at [1039, 346] on div at bounding box center [1015, 339] width 62 height 41
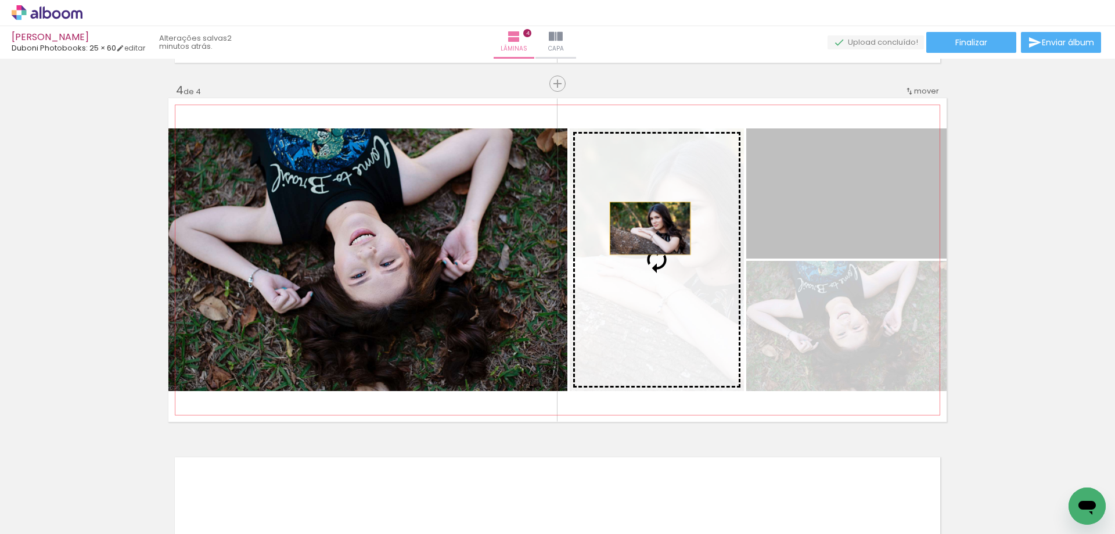
drag, startPoint x: 830, startPoint y: 217, endPoint x: 646, endPoint y: 228, distance: 184.5
click at [0, 0] on slot at bounding box center [0, 0] width 0 height 0
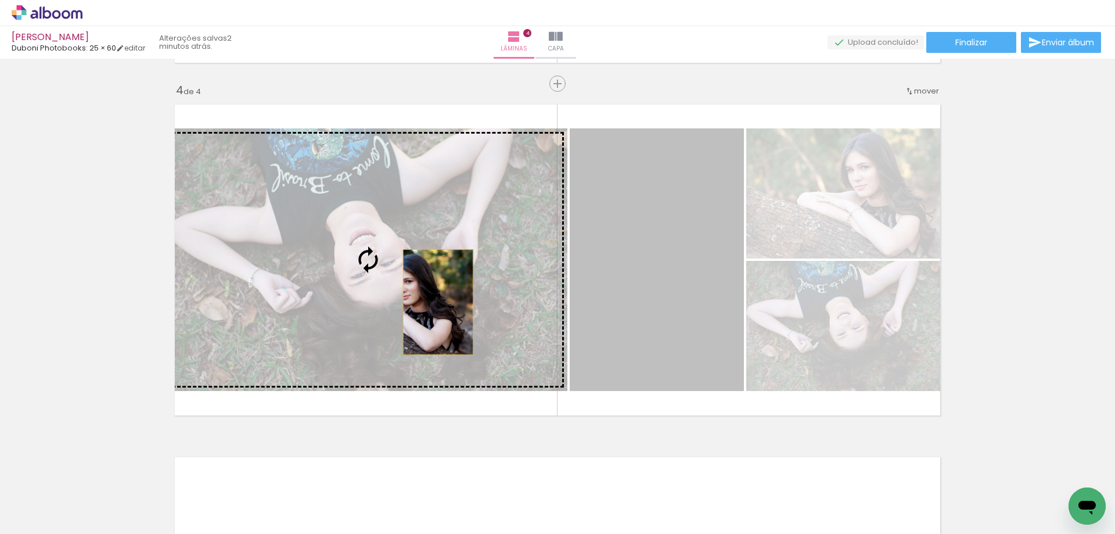
drag, startPoint x: 680, startPoint y: 324, endPoint x: 432, endPoint y: 302, distance: 249.0
click at [0, 0] on slot at bounding box center [0, 0] width 0 height 0
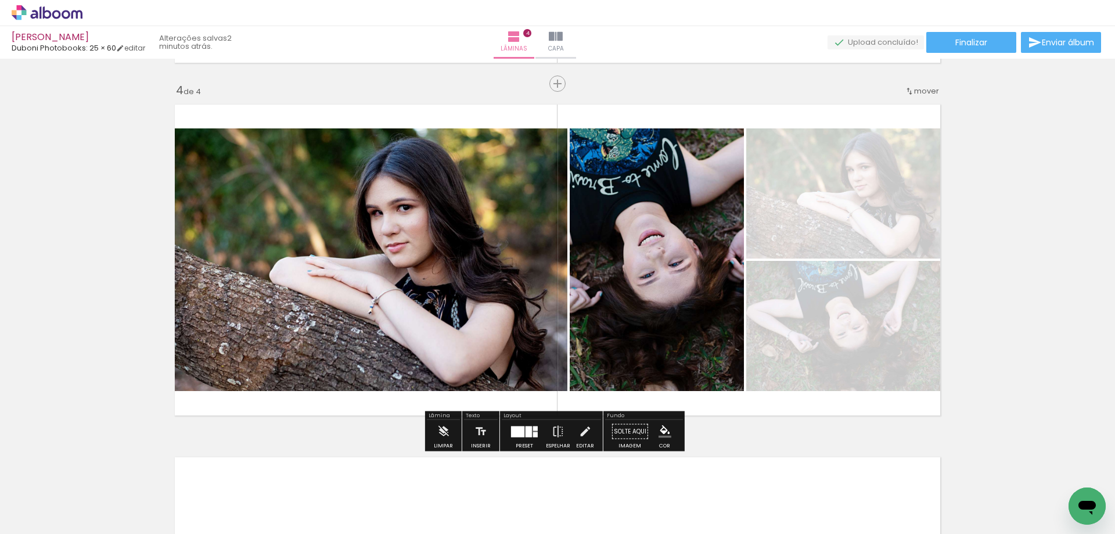
click at [527, 431] on div at bounding box center [529, 431] width 6 height 11
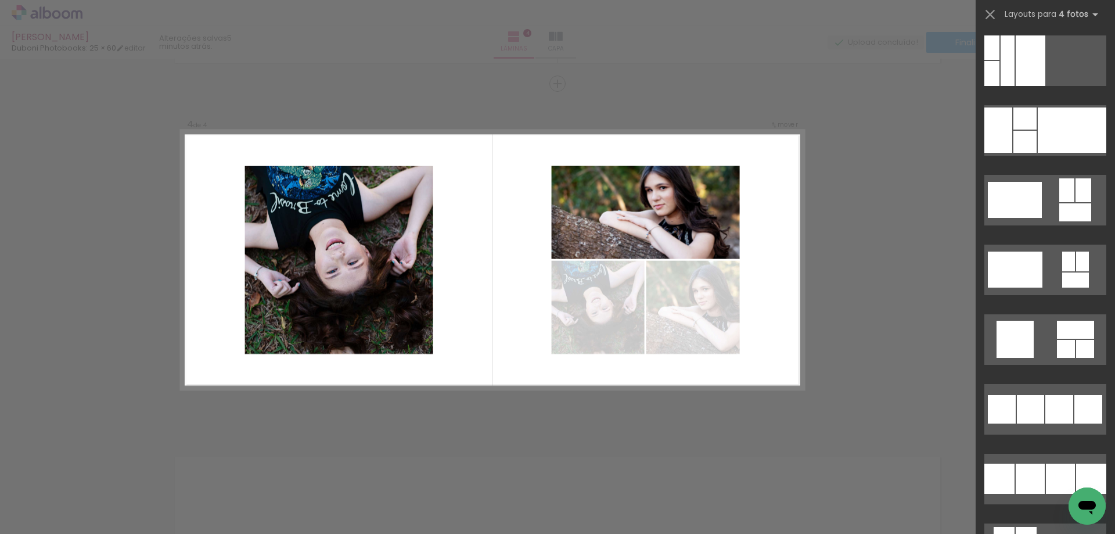
scroll to position [13926, 0]
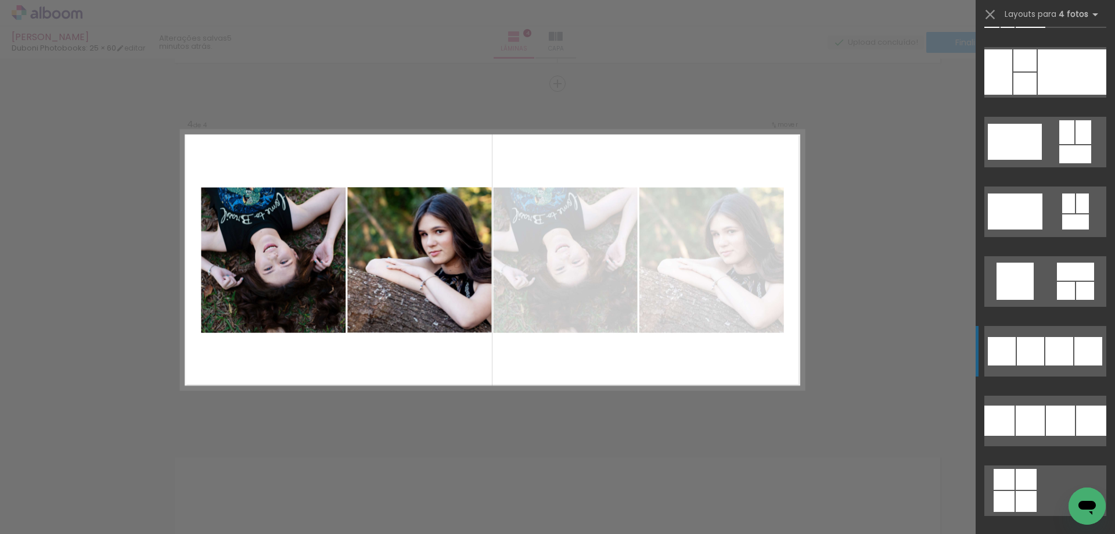
click at [1037, 95] on div at bounding box center [1024, 84] width 23 height 22
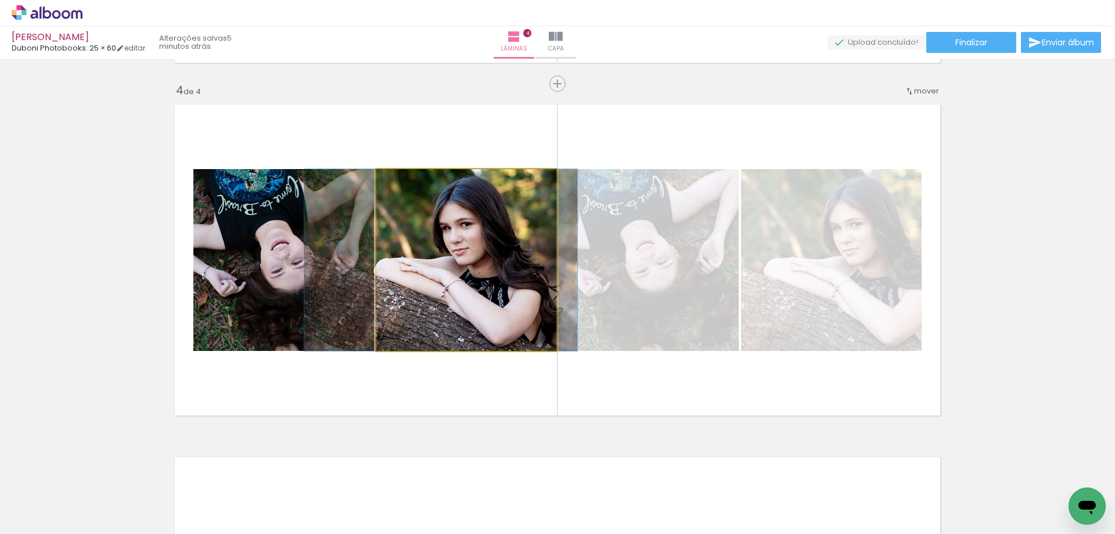
drag, startPoint x: 478, startPoint y: 286, endPoint x: 452, endPoint y: 279, distance: 26.3
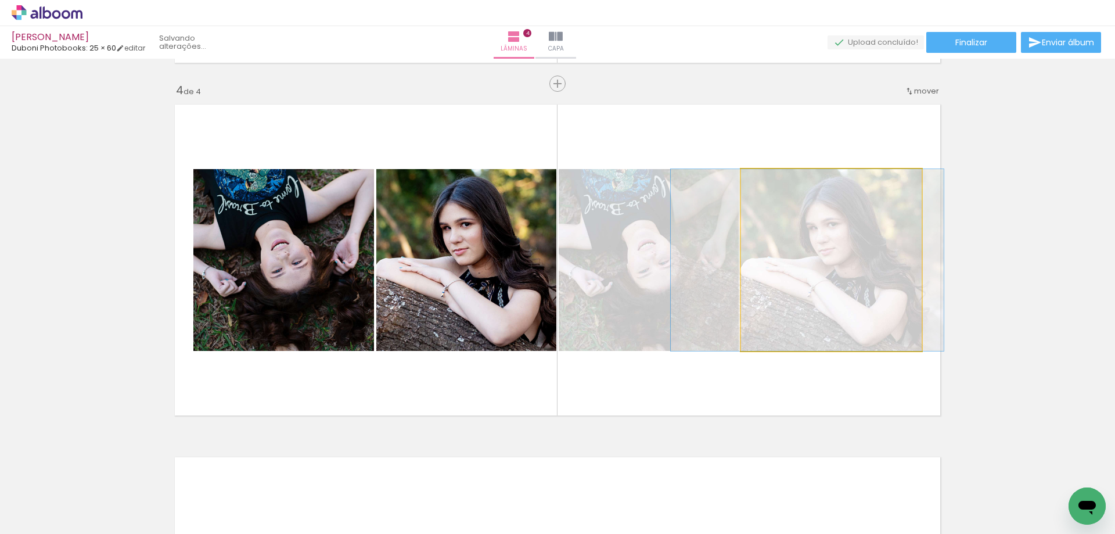
drag, startPoint x: 797, startPoint y: 328, endPoint x: 774, endPoint y: 326, distance: 23.9
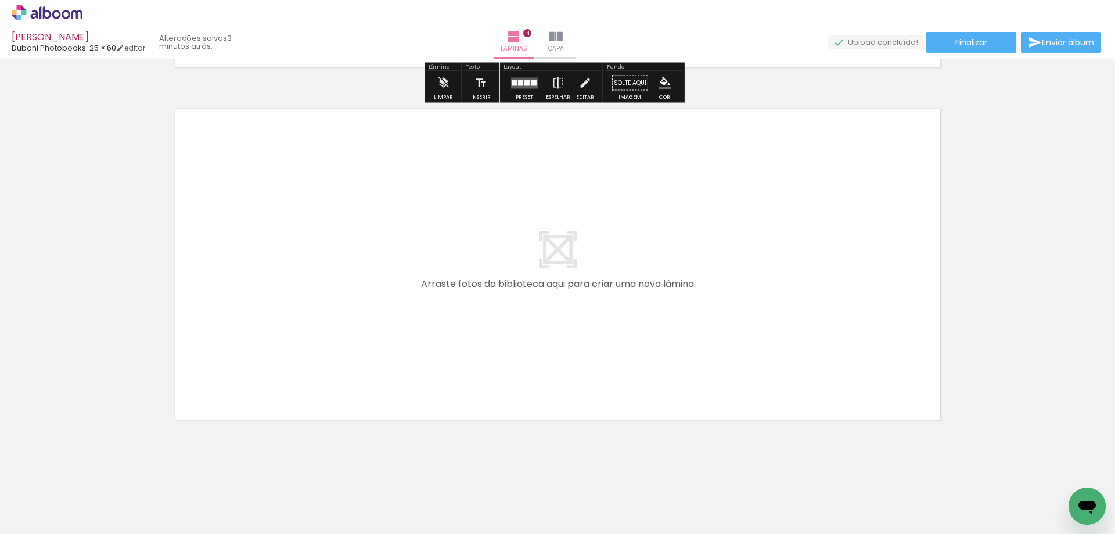
scroll to position [1414, 0]
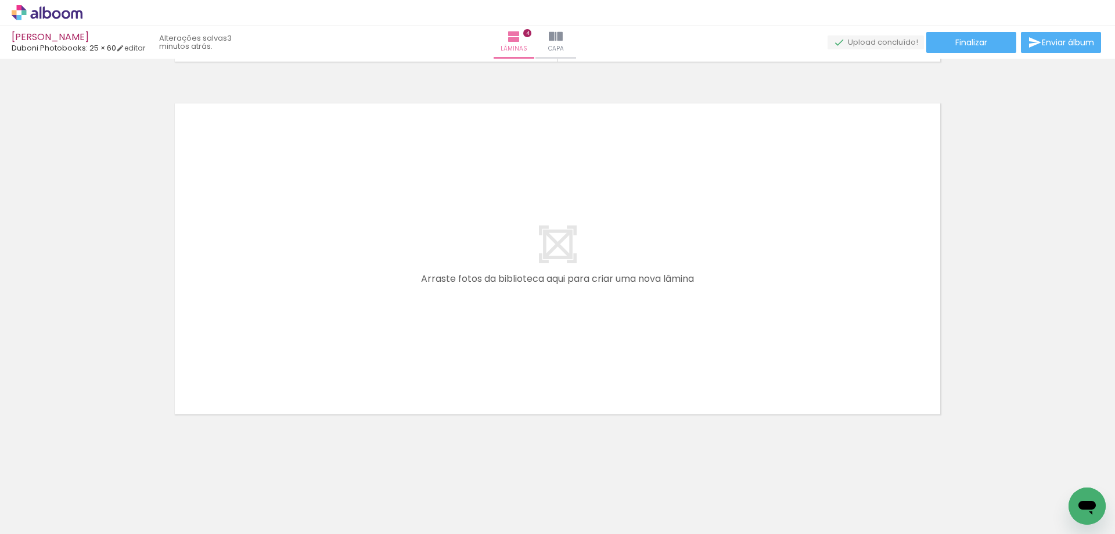
click at [38, 516] on span "Adicionar Fotos" at bounding box center [41, 518] width 35 height 13
click at [0, 0] on input "file" at bounding box center [0, 0] width 0 height 0
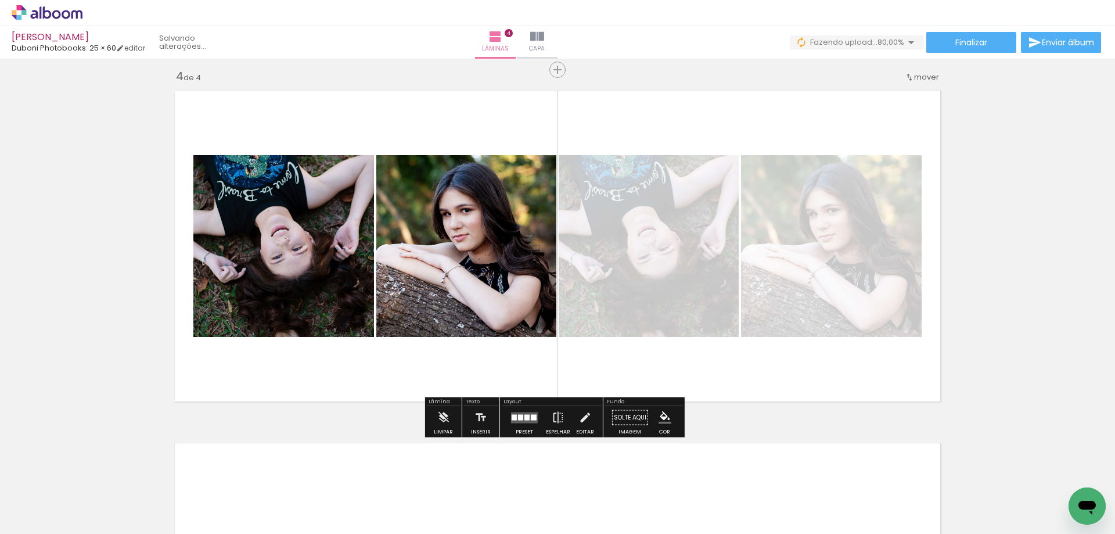
scroll to position [0, 285]
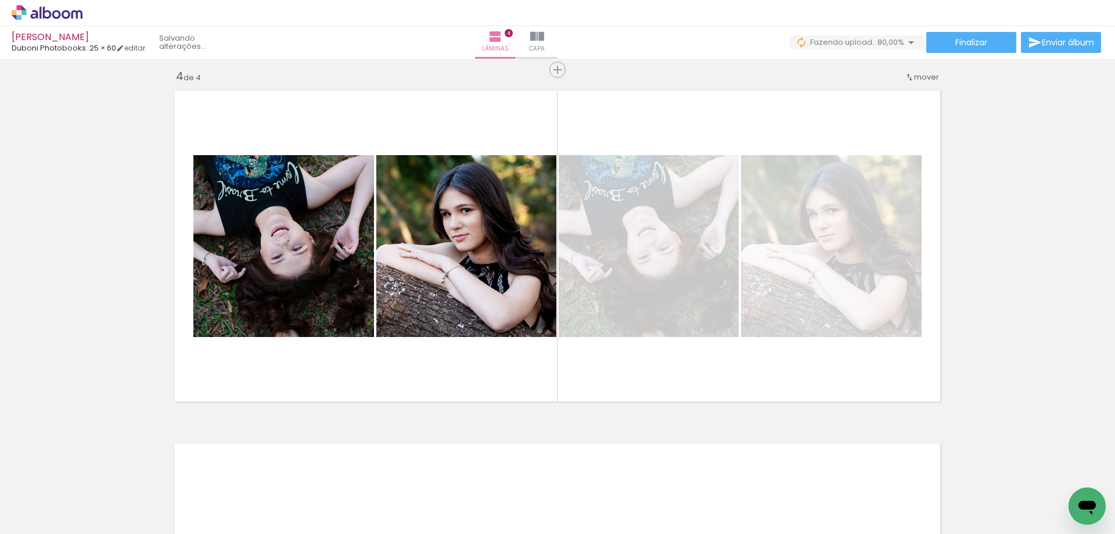
drag, startPoint x: 817, startPoint y: 526, endPoint x: 8, endPoint y: 26, distance: 950.8
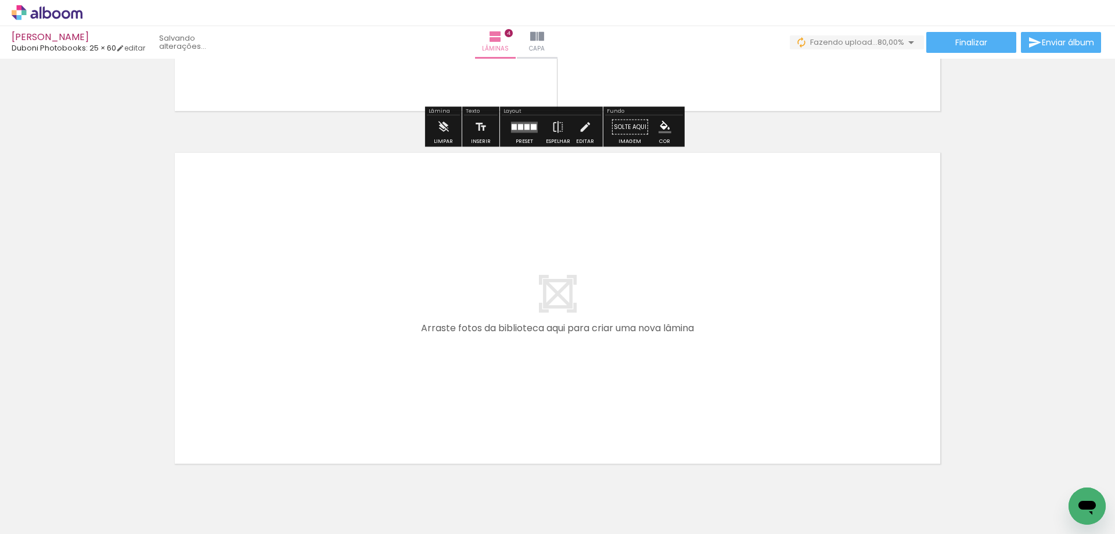
scroll to position [1414, 0]
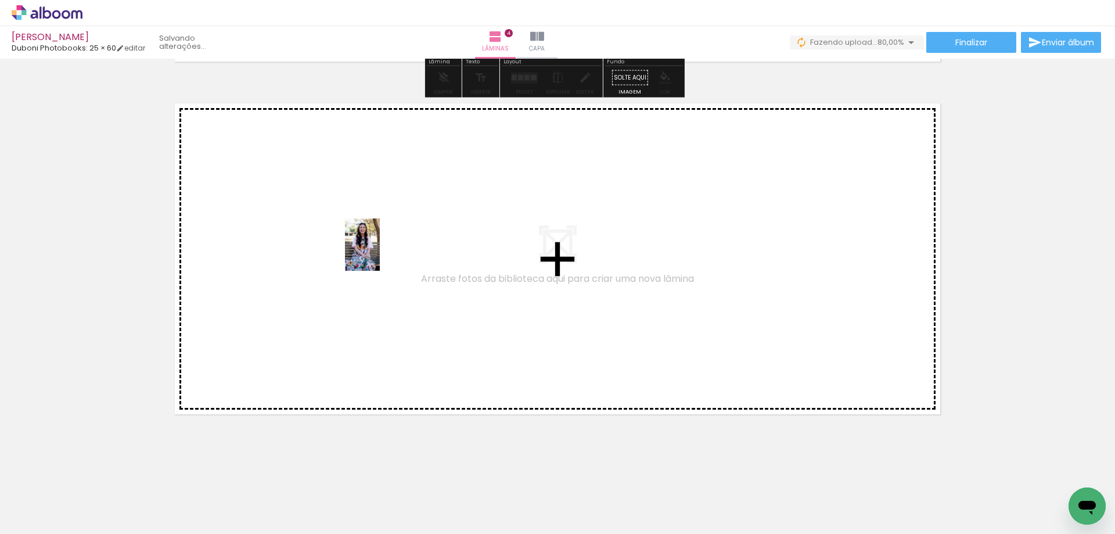
drag, startPoint x: 760, startPoint y: 397, endPoint x: 740, endPoint y: 456, distance: 62.4
click at [380, 254] on quentale-workspace at bounding box center [557, 267] width 1115 height 534
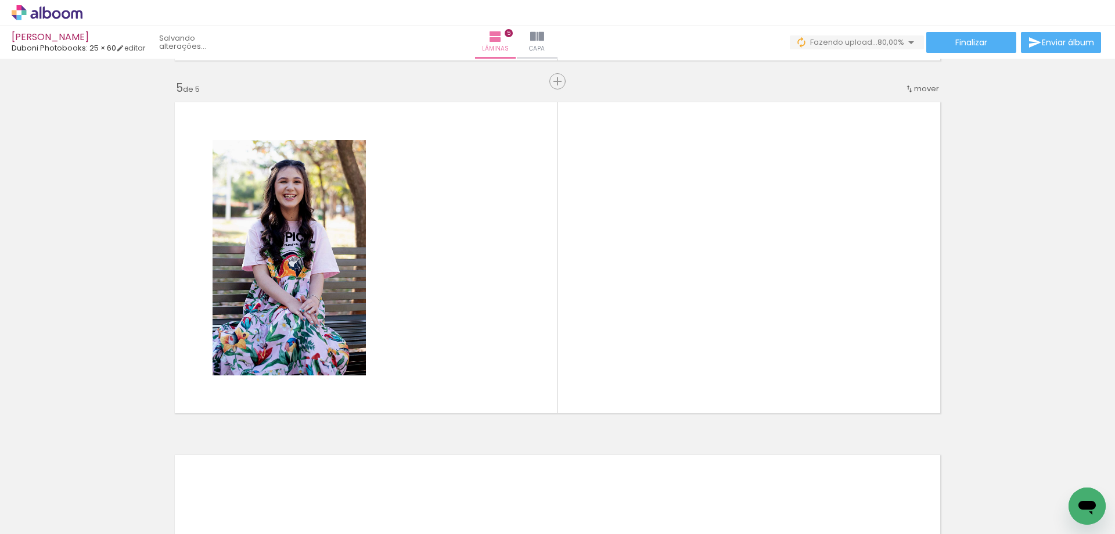
scroll to position [1404, 0]
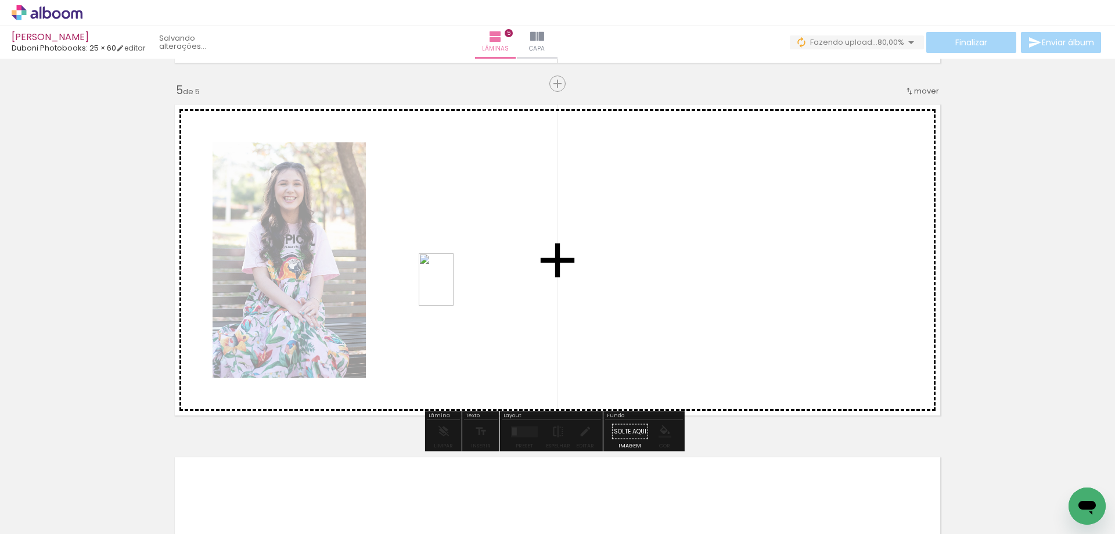
drag, startPoint x: 930, startPoint y: 490, endPoint x: 454, endPoint y: 288, distance: 517.8
click at [454, 288] on quentale-workspace at bounding box center [557, 267] width 1115 height 534
drag, startPoint x: 998, startPoint y: 491, endPoint x: 964, endPoint y: 457, distance: 47.6
click at [708, 321] on quentale-workspace at bounding box center [557, 267] width 1115 height 534
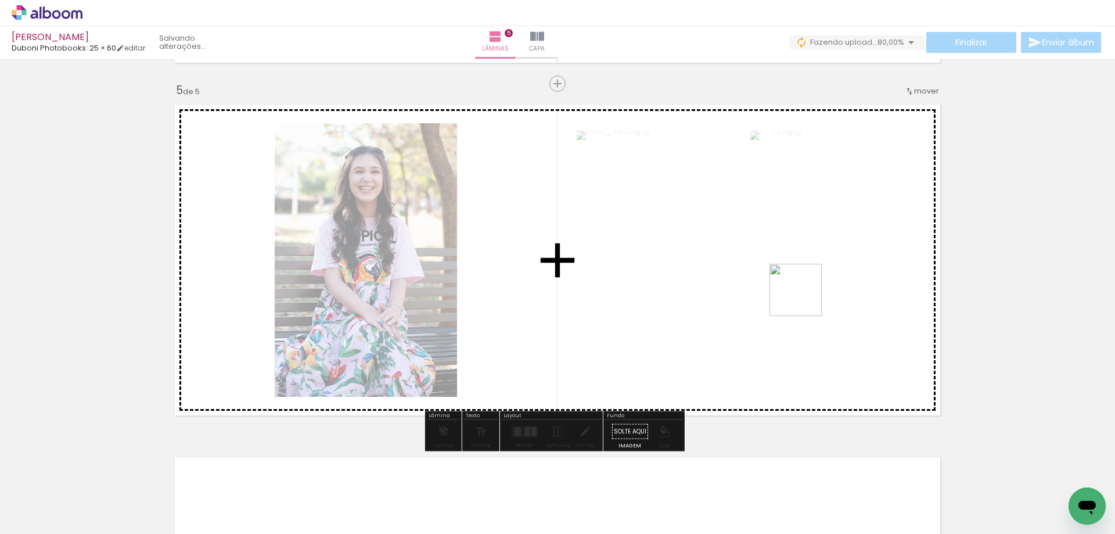
drag, startPoint x: 1063, startPoint y: 471, endPoint x: 822, endPoint y: 371, distance: 260.6
click at [750, 270] on quentale-workspace at bounding box center [557, 267] width 1115 height 534
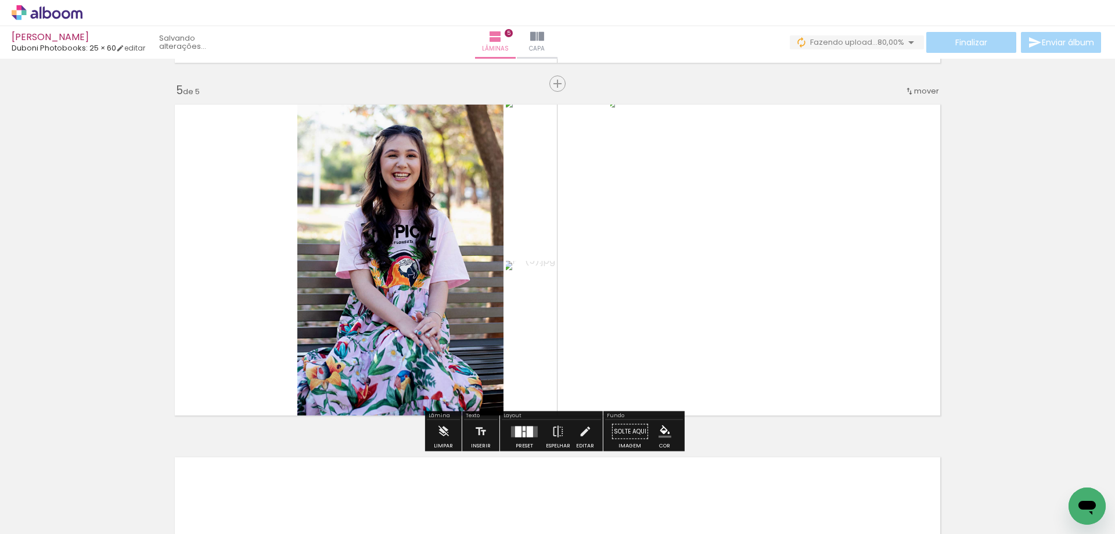
drag, startPoint x: 519, startPoint y: 428, endPoint x: 551, endPoint y: 416, distance: 34.0
click at [519, 427] on quentale-layouter at bounding box center [524, 431] width 27 height 11
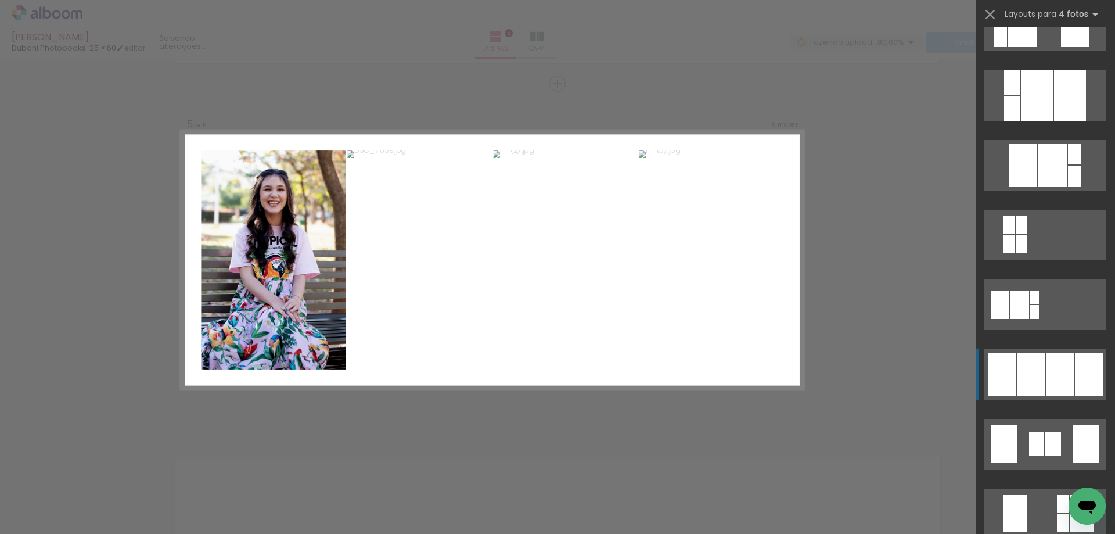
scroll to position [581, 0]
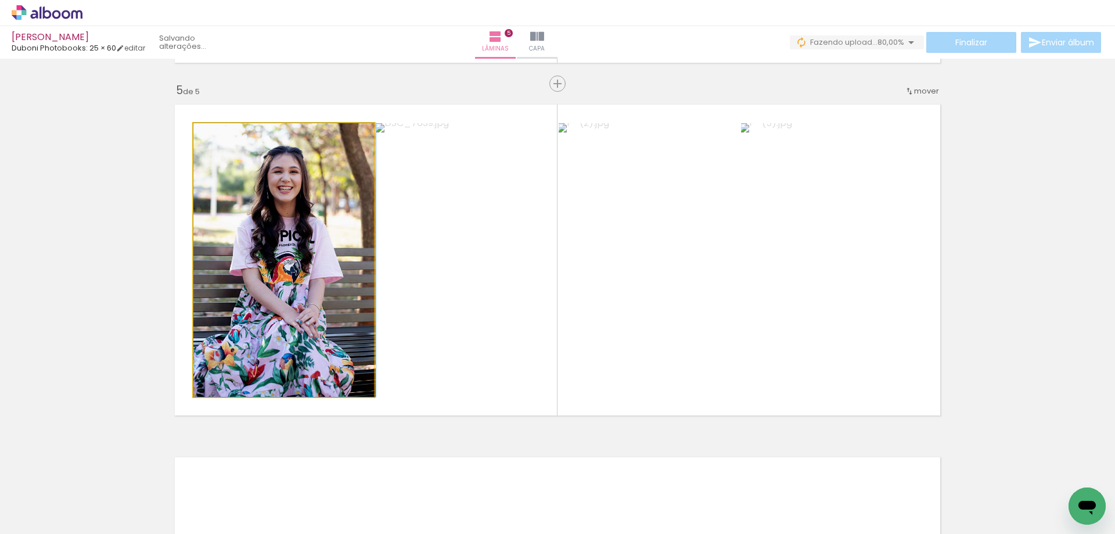
drag, startPoint x: 261, startPoint y: 284, endPoint x: 266, endPoint y: 278, distance: 7.8
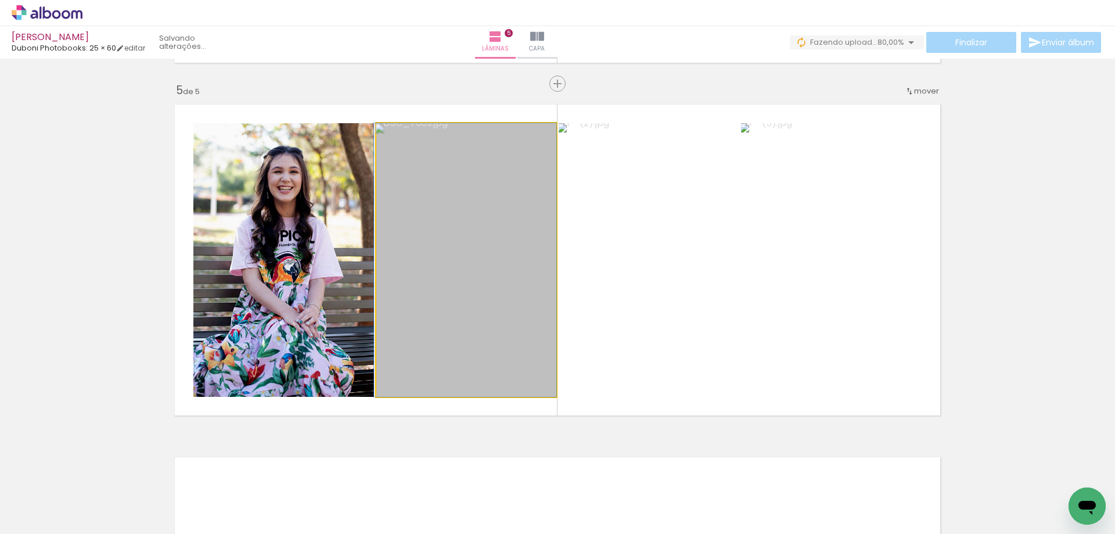
drag, startPoint x: 445, startPoint y: 289, endPoint x: 434, endPoint y: 285, distance: 12.3
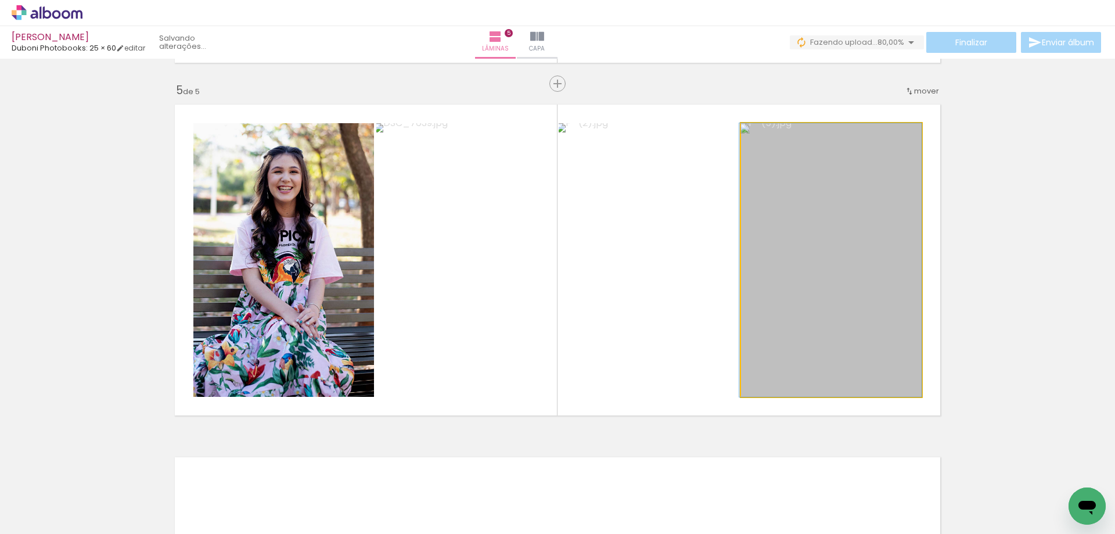
drag, startPoint x: 859, startPoint y: 272, endPoint x: 841, endPoint y: 273, distance: 18.6
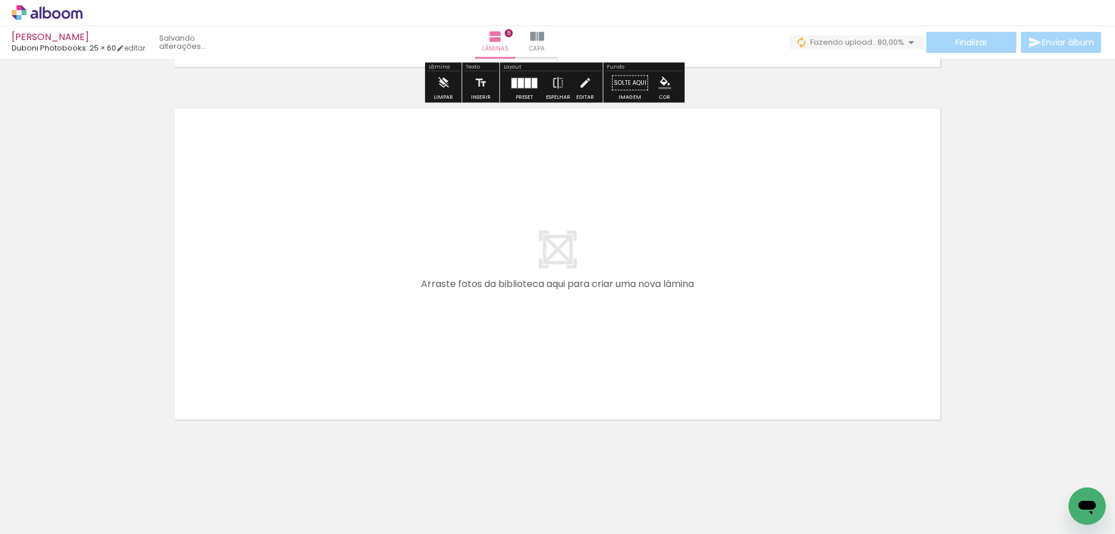
scroll to position [1767, 0]
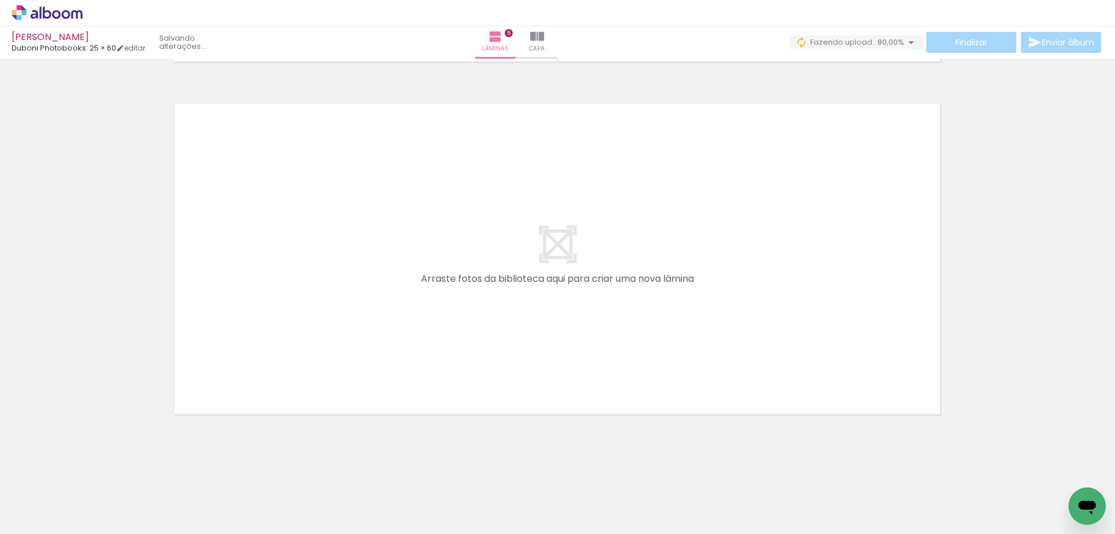
click at [44, 515] on span "Adicionar Fotos" at bounding box center [41, 518] width 35 height 13
click at [0, 0] on input "file" at bounding box center [0, 0] width 0 height 0
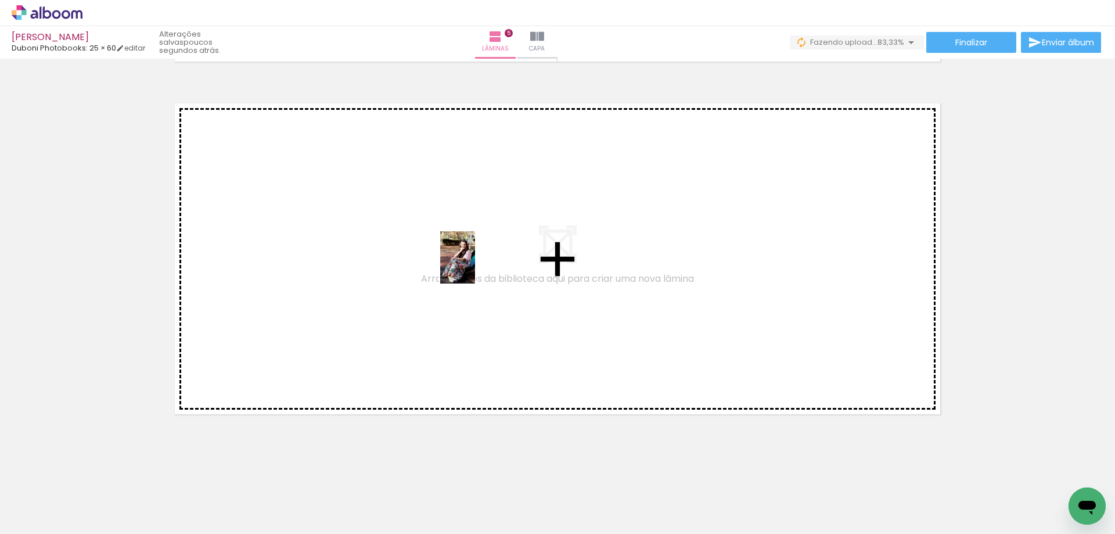
drag, startPoint x: 872, startPoint y: 493, endPoint x: 415, endPoint y: 251, distance: 517.0
click at [415, 251] on quentale-workspace at bounding box center [557, 267] width 1115 height 534
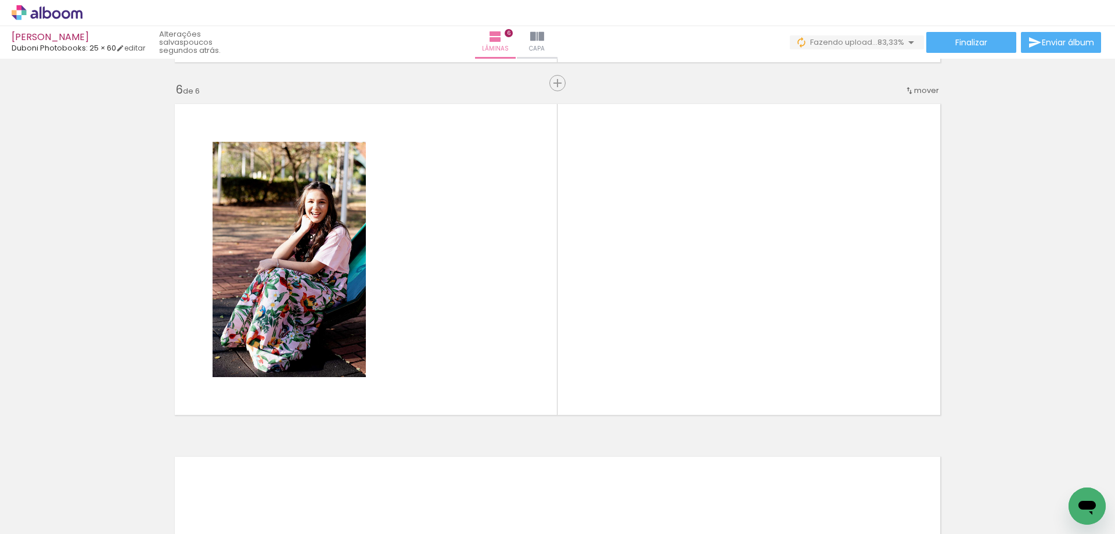
scroll to position [1757, 0]
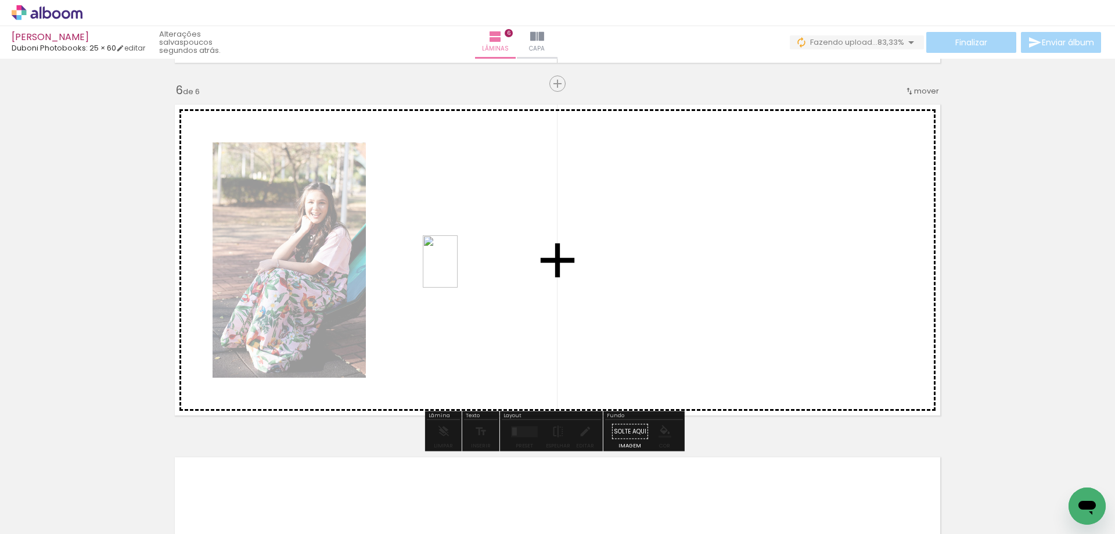
drag, startPoint x: 871, startPoint y: 436, endPoint x: 458, endPoint y: 270, distance: 445.1
click at [458, 270] on quentale-workspace at bounding box center [557, 267] width 1115 height 534
drag, startPoint x: 995, startPoint y: 487, endPoint x: 693, endPoint y: 315, distance: 347.3
click at [693, 315] on quentale-workspace at bounding box center [557, 267] width 1115 height 534
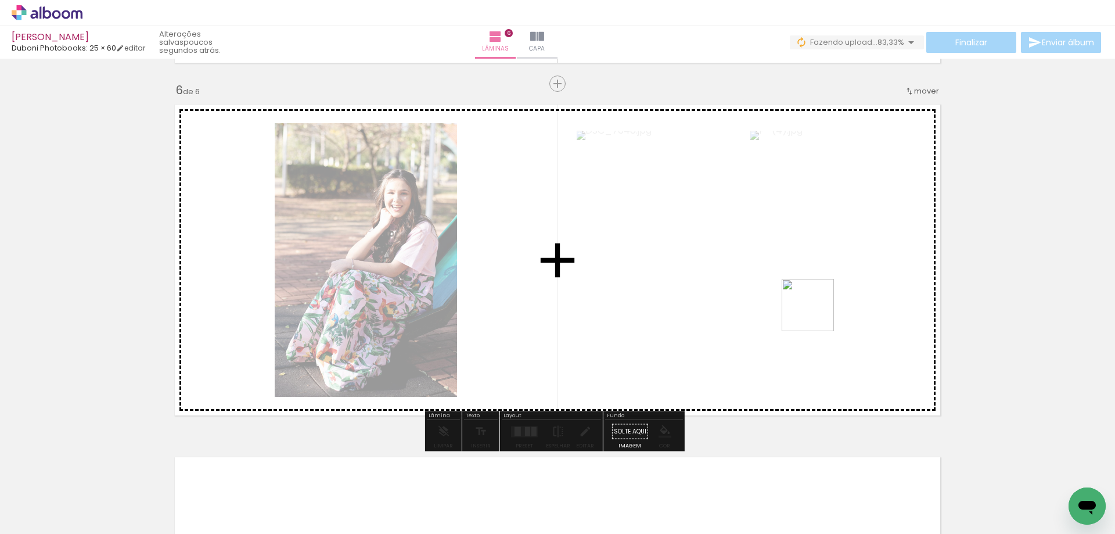
drag, startPoint x: 969, startPoint y: 409, endPoint x: 789, endPoint y: 290, distance: 215.8
click at [789, 290] on quentale-workspace at bounding box center [557, 267] width 1115 height 534
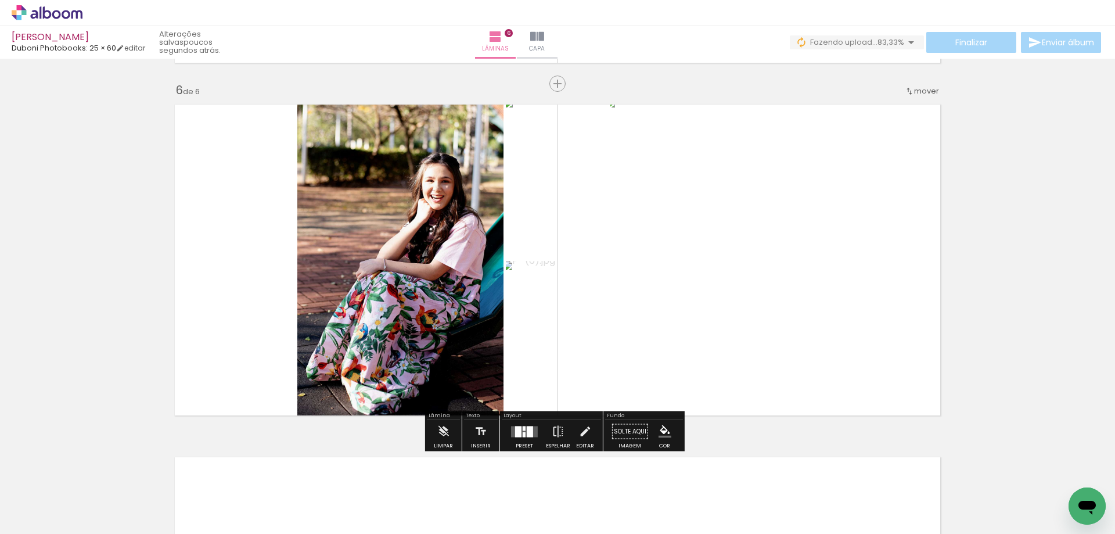
click at [523, 429] on div at bounding box center [524, 428] width 3 height 5
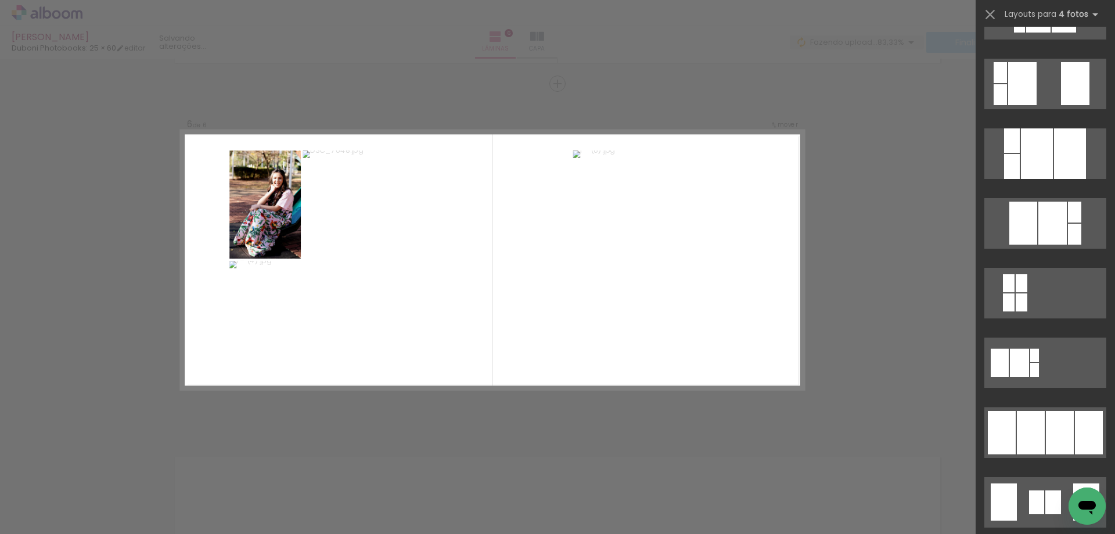
scroll to position [523, 0]
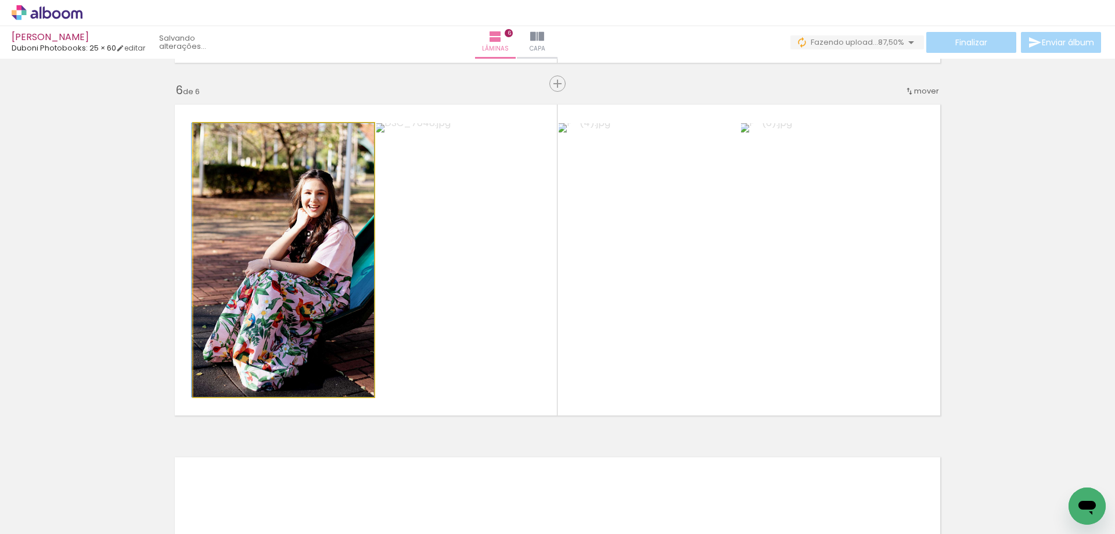
drag, startPoint x: 327, startPoint y: 286, endPoint x: 312, endPoint y: 286, distance: 15.1
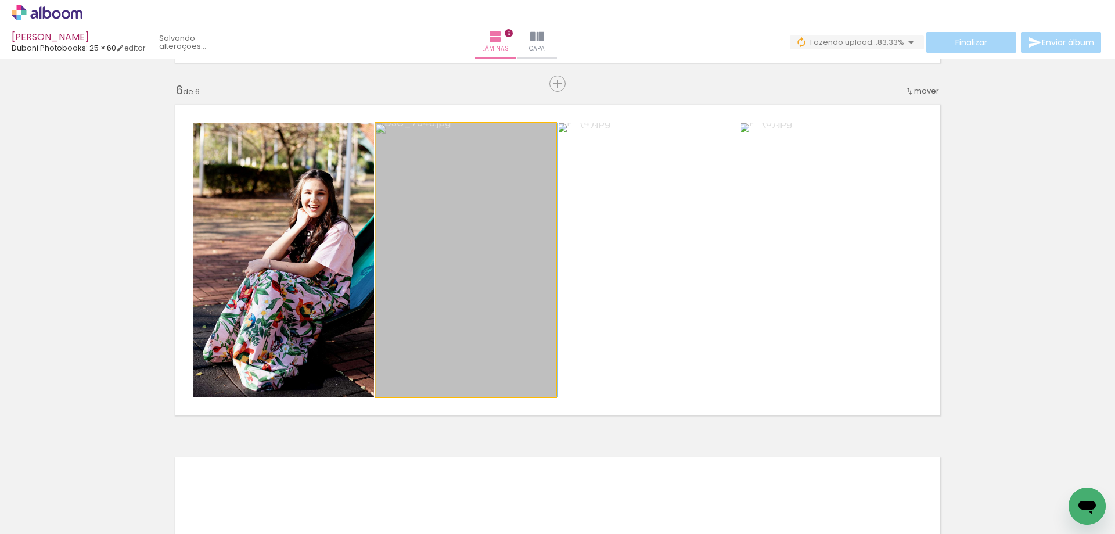
drag, startPoint x: 425, startPoint y: 295, endPoint x: 553, endPoint y: 310, distance: 129.2
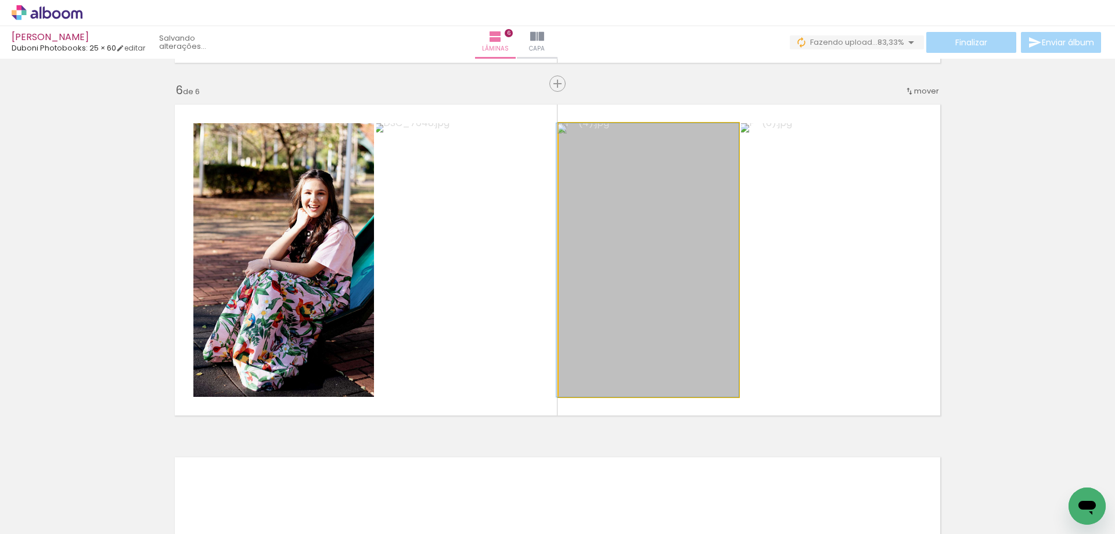
drag, startPoint x: 603, startPoint y: 313, endPoint x: 595, endPoint y: 312, distance: 8.2
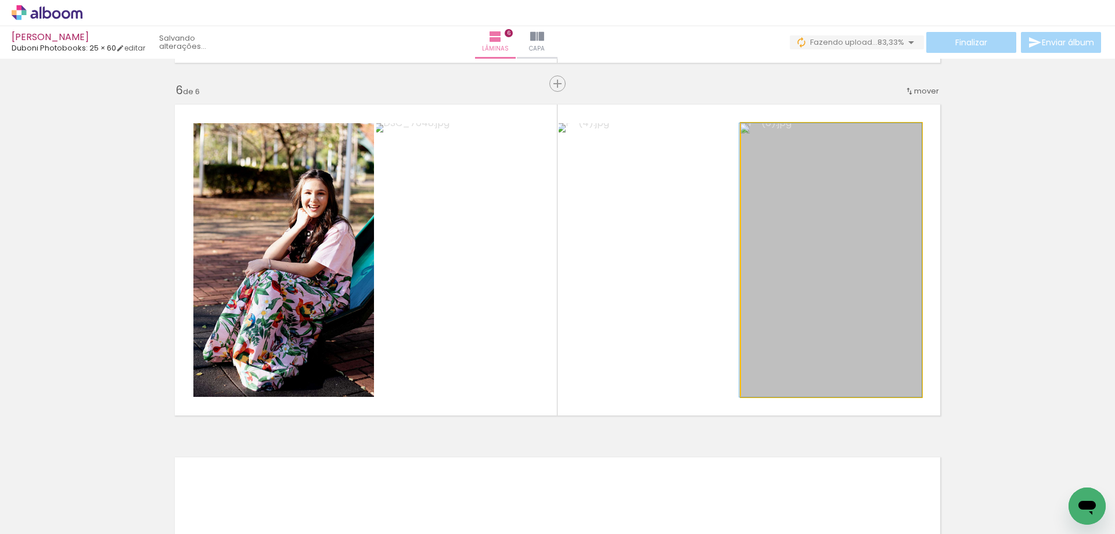
drag, startPoint x: 811, startPoint y: 317, endPoint x: 800, endPoint y: 315, distance: 10.5
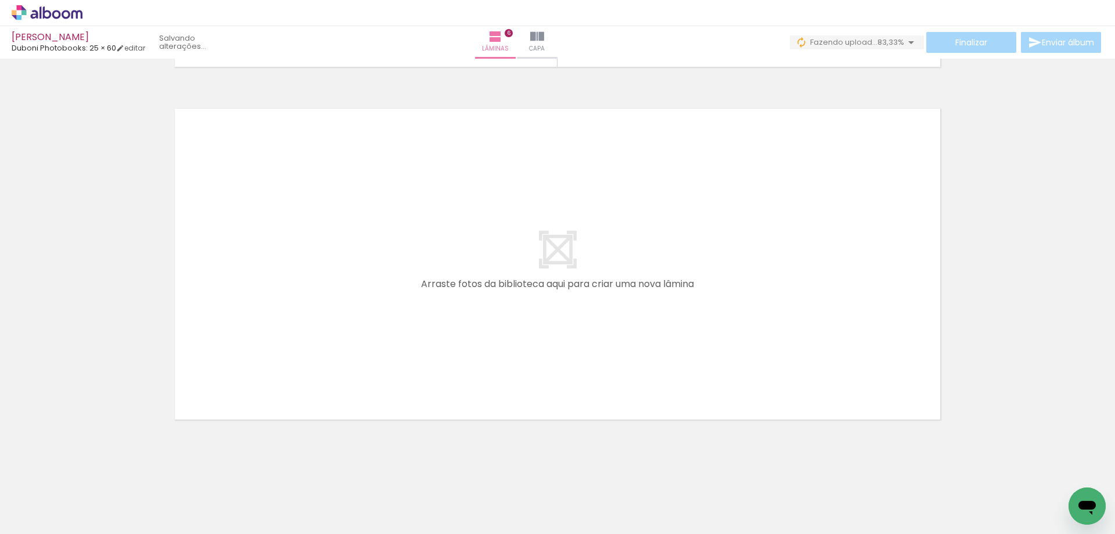
scroll to position [2119, 0]
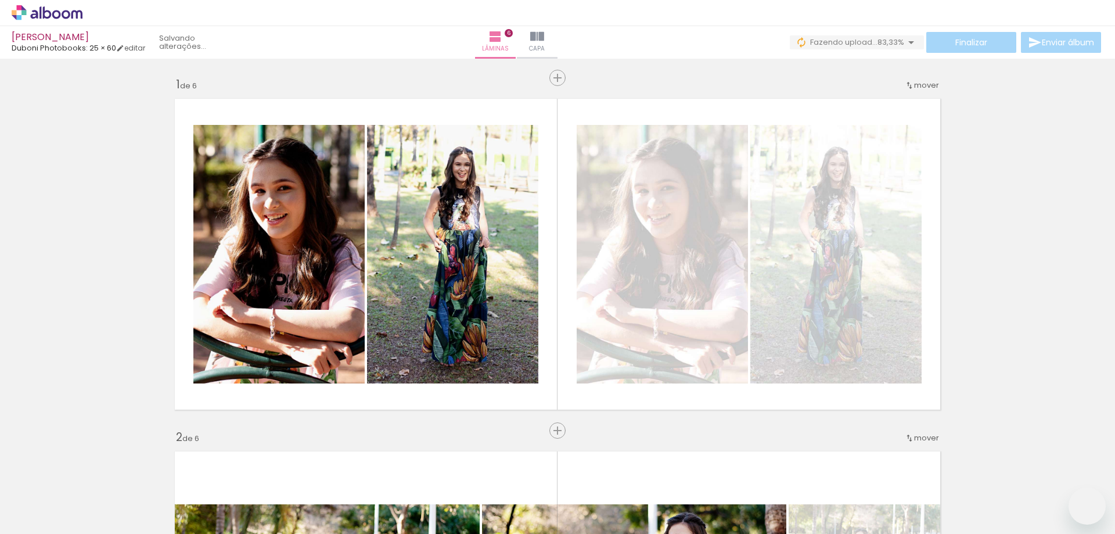
click at [39, 517] on span "Adicionar Fotos" at bounding box center [41, 518] width 35 height 13
click at [0, 0] on input "file" at bounding box center [0, 0] width 0 height 0
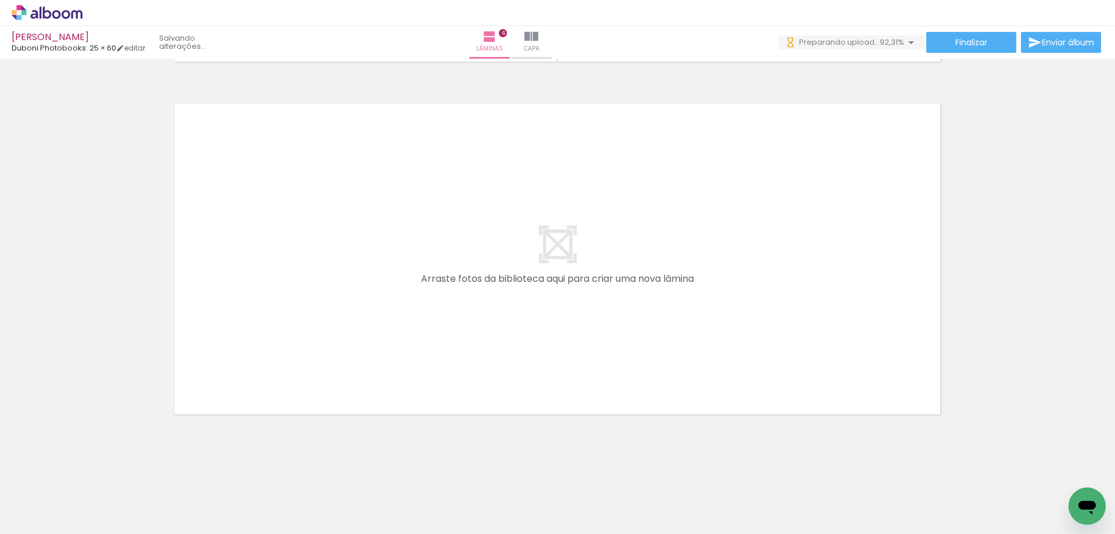
scroll to position [0, 805]
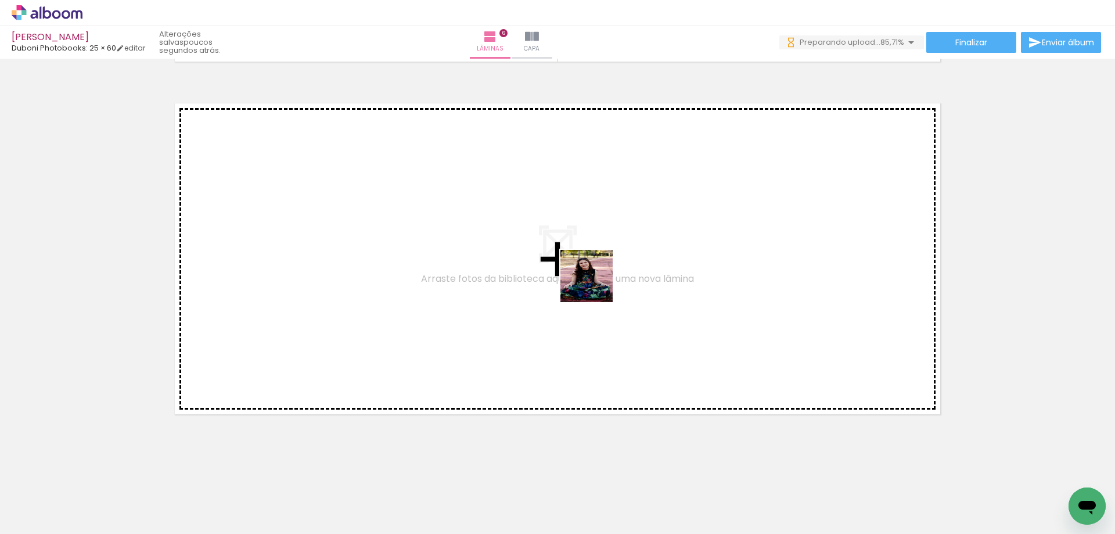
drag, startPoint x: 664, startPoint y: 322, endPoint x: 509, endPoint y: 253, distance: 170.0
click at [509, 253] on quentale-workspace at bounding box center [557, 267] width 1115 height 534
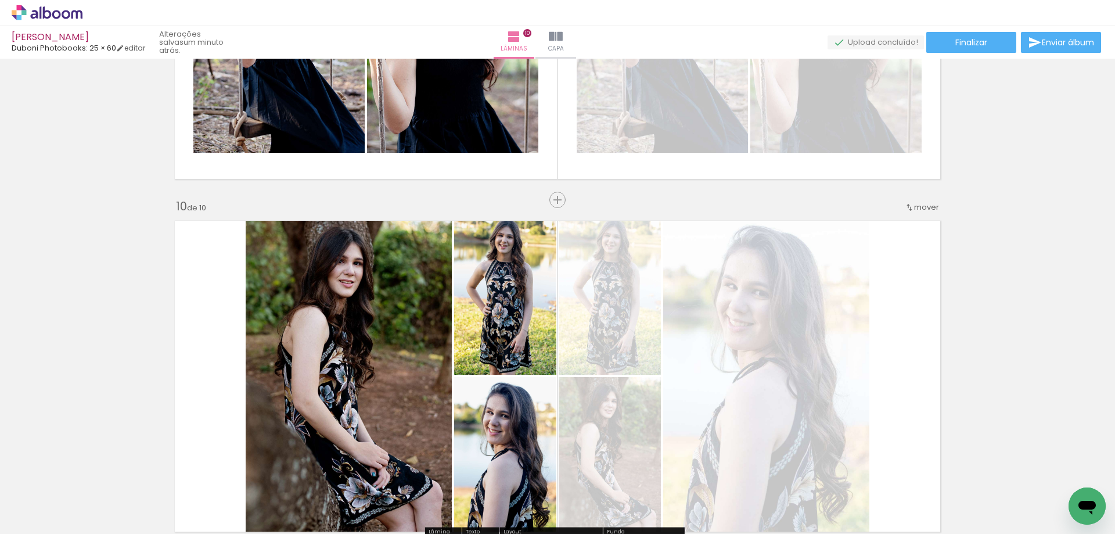
scroll to position [2993, 0]
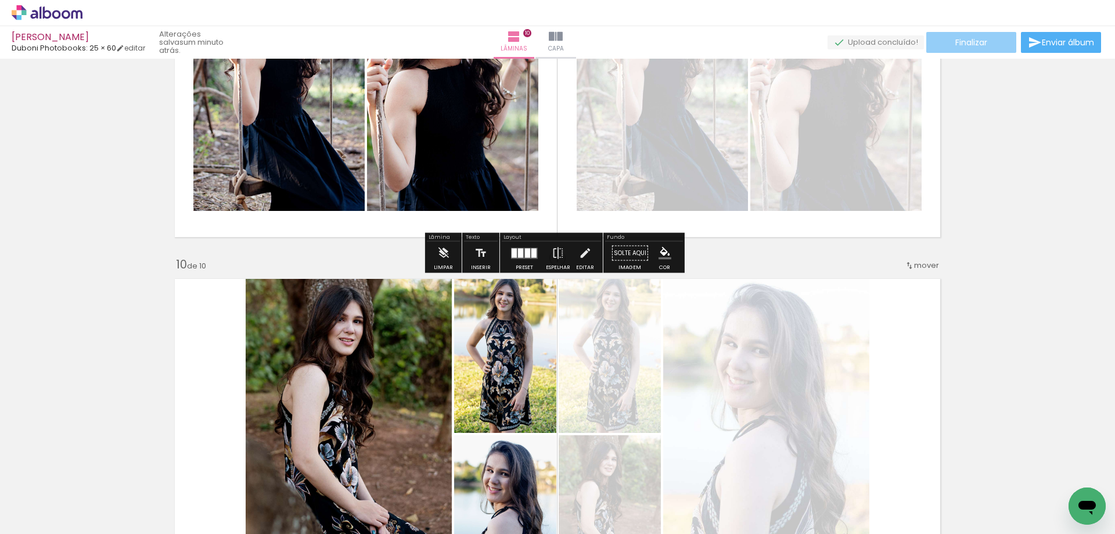
click at [969, 38] on span "Finalizar" at bounding box center [971, 42] width 32 height 8
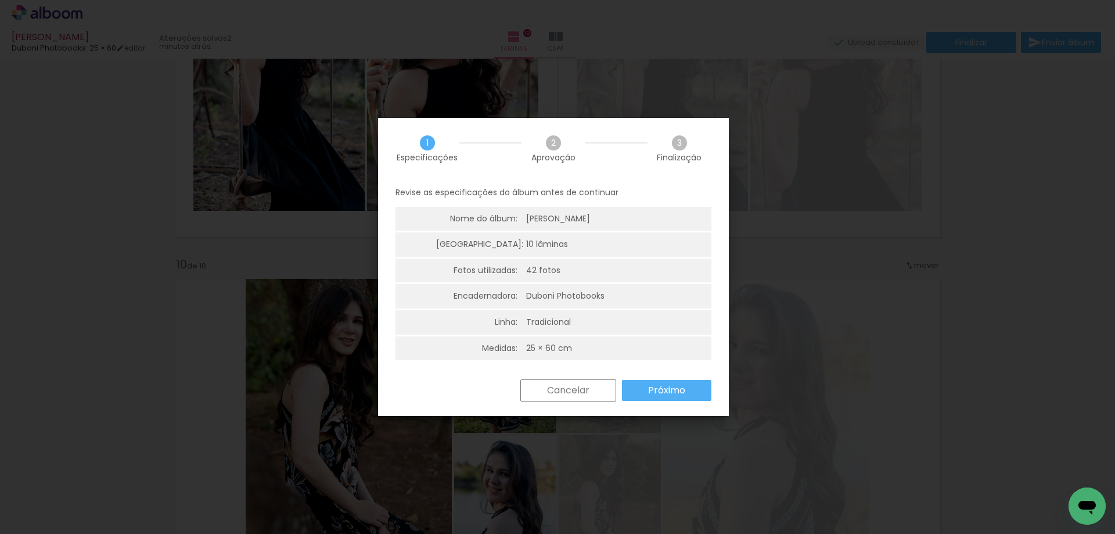
click at [0, 0] on slot "Próximo" at bounding box center [0, 0] width 0 height 0
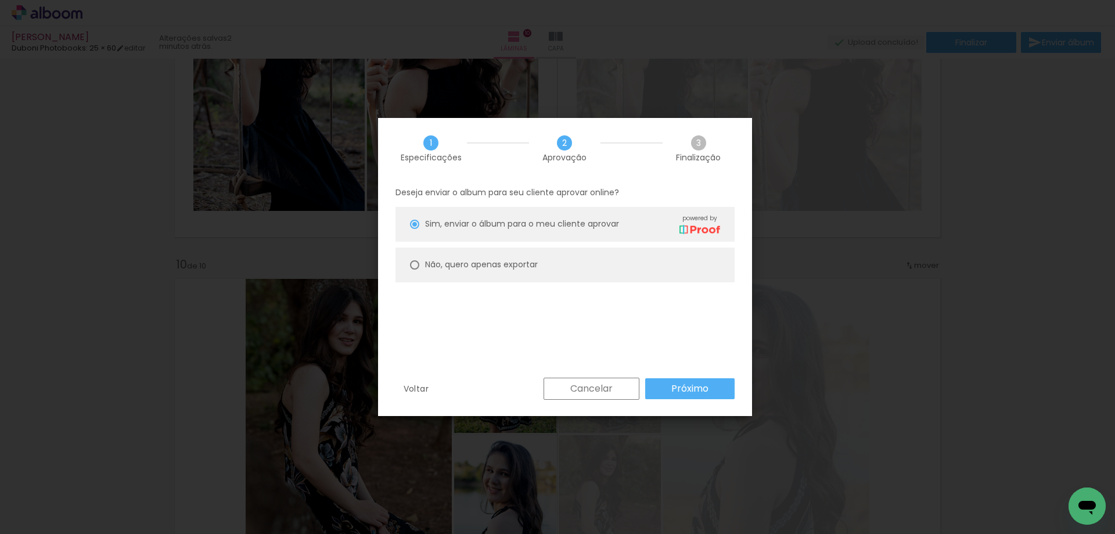
click at [414, 229] on div at bounding box center [414, 224] width 9 height 9
type paper-radio-button "on"
click at [0, 0] on slot "Próximo" at bounding box center [0, 0] width 0 height 0
type input "Alta, 300 DPI"
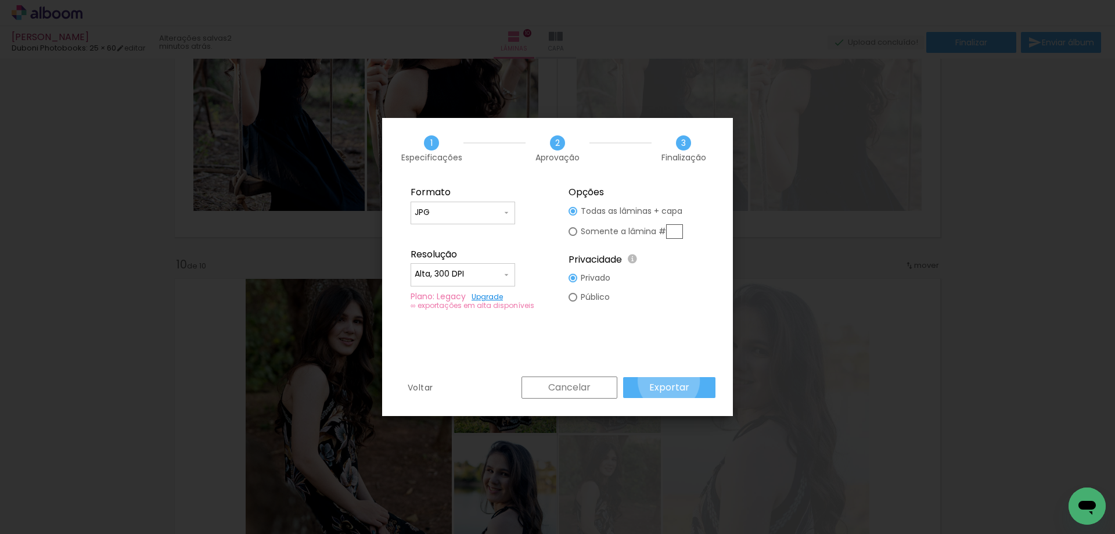
click at [0, 0] on slot "Exportar" at bounding box center [0, 0] width 0 height 0
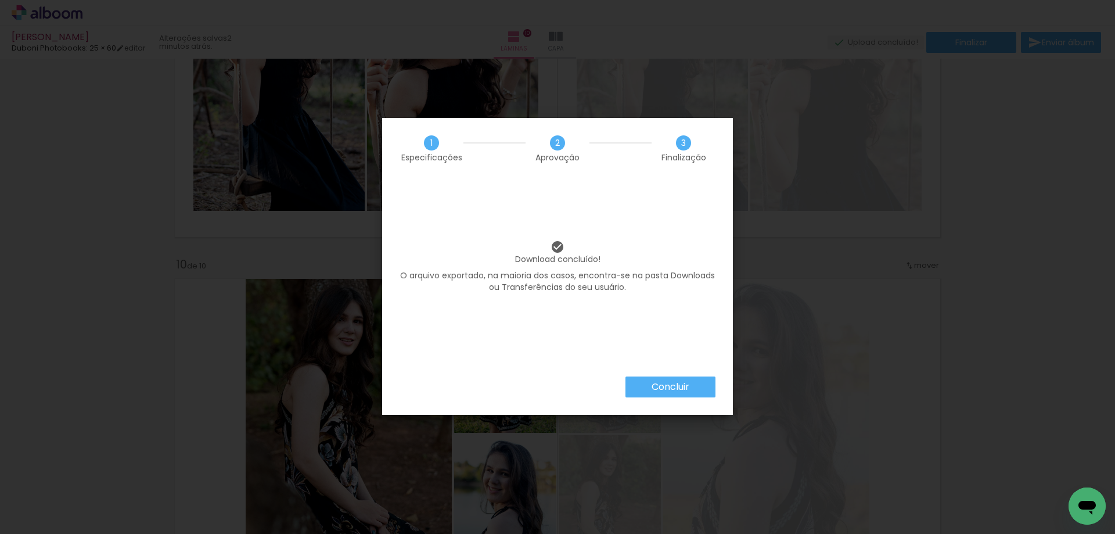
click at [0, 0] on slot "Concluir" at bounding box center [0, 0] width 0 height 0
